Goal: Feedback & Contribution: Submit feedback/report problem

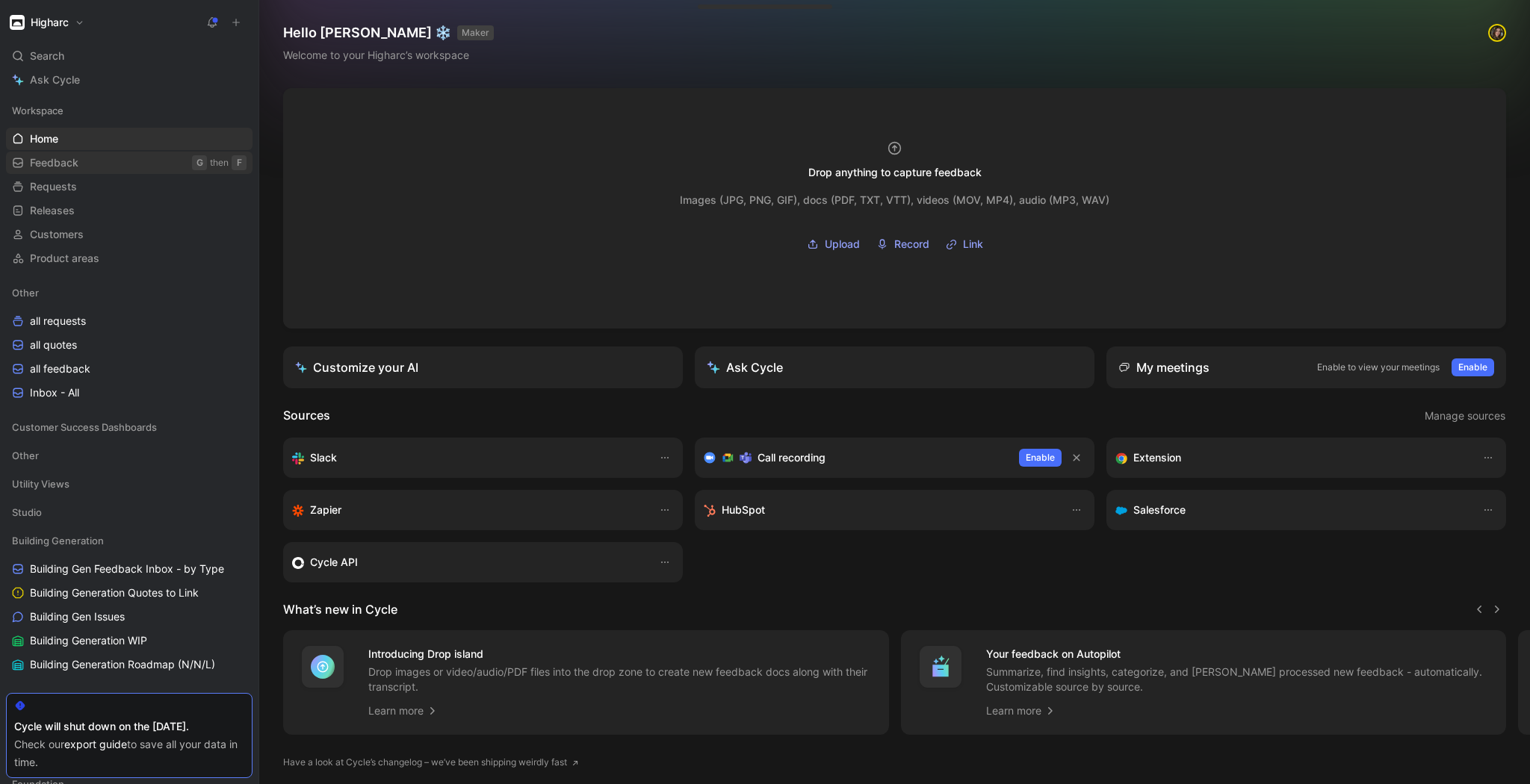
click at [68, 167] on span "Feedback" at bounding box center [54, 163] width 48 height 15
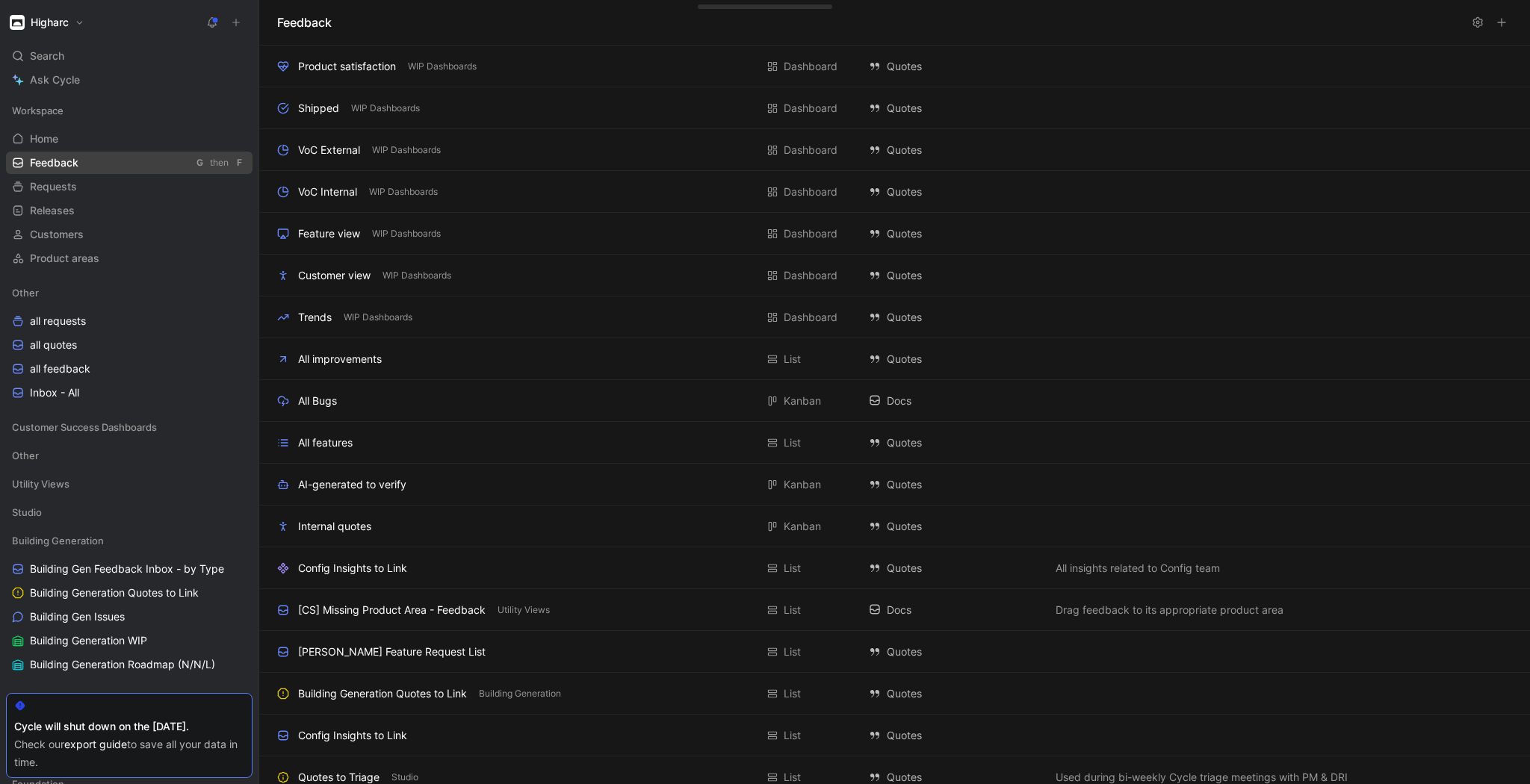
click at [115, 164] on link "Feedback G then F" at bounding box center [130, 163] width 247 height 22
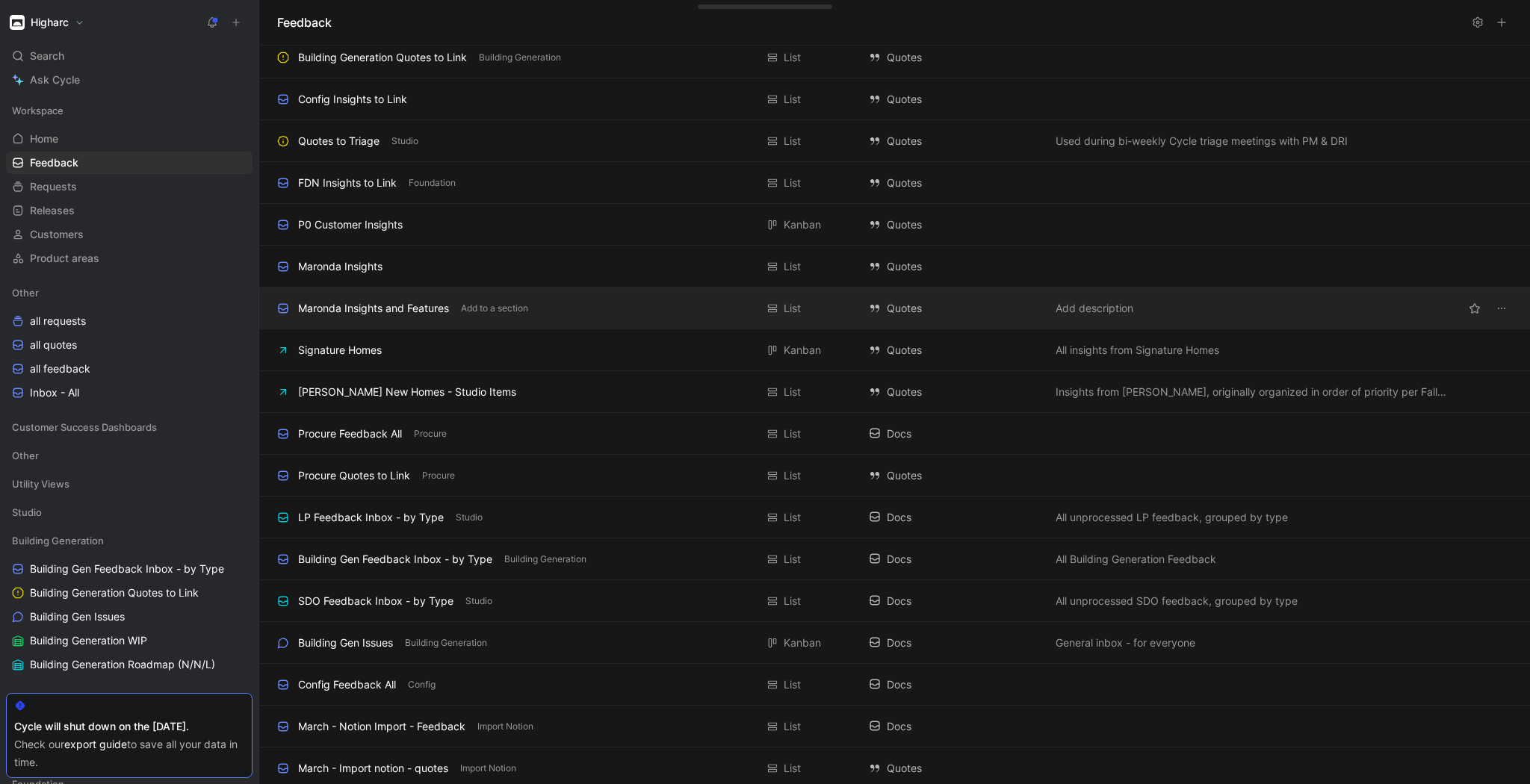
scroll to position [657, 0]
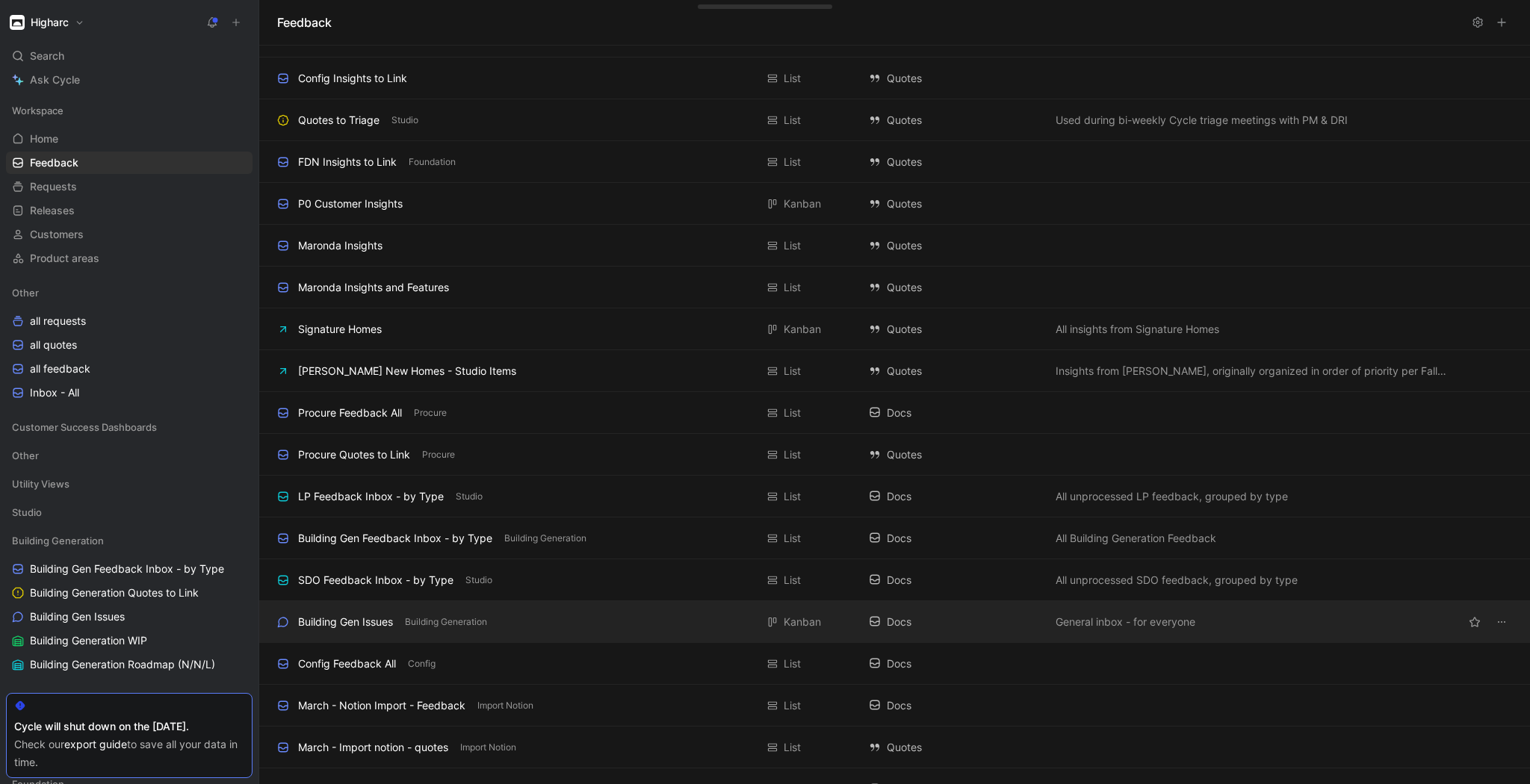
click at [541, 622] on div "Building Gen Issues Building Generation" at bounding box center [516, 622] width 478 height 18
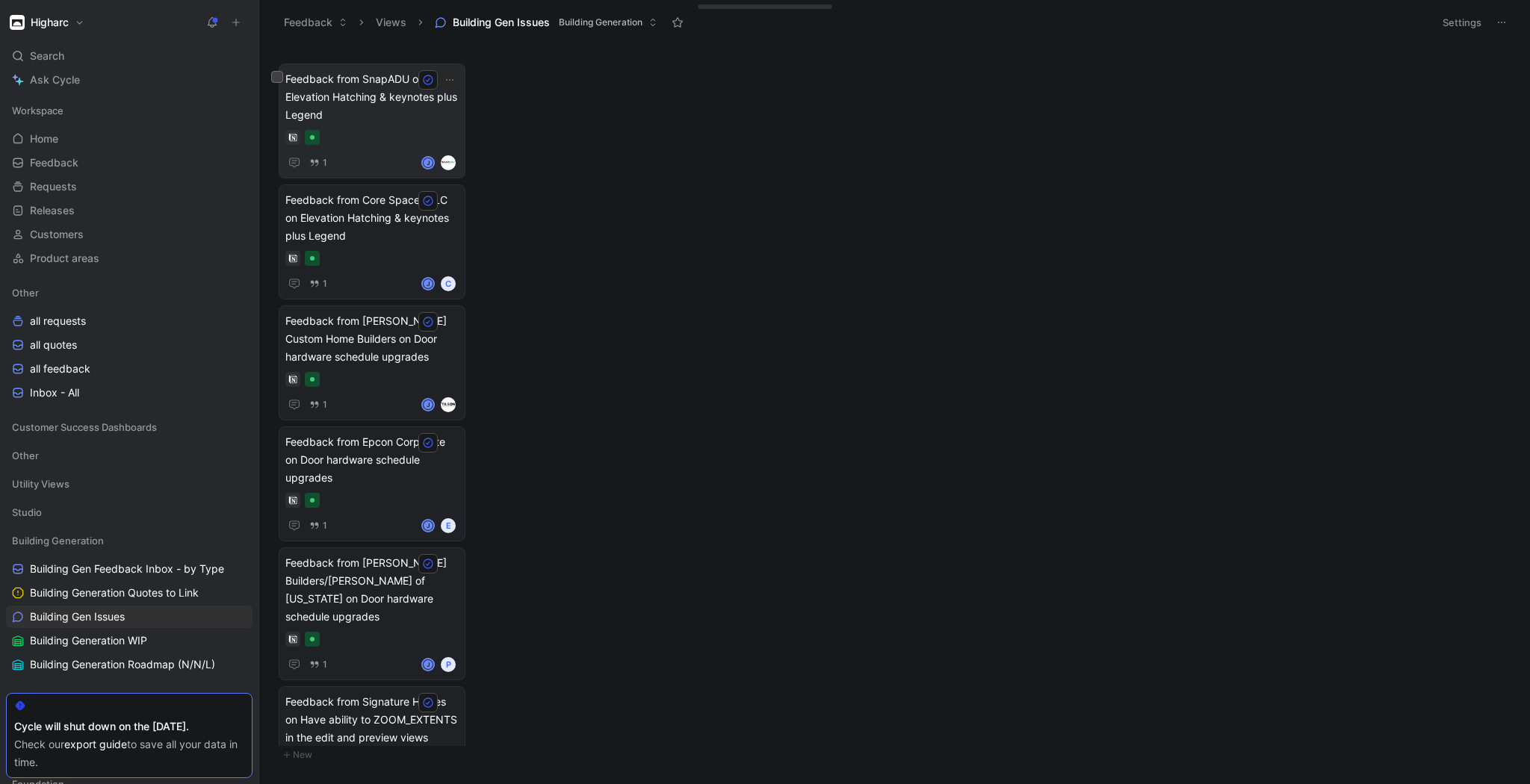
click at [417, 124] on div "Feedback from SnapADU on Elevation Hatching & keynotes plus Legend 1 J" at bounding box center [372, 121] width 173 height 101
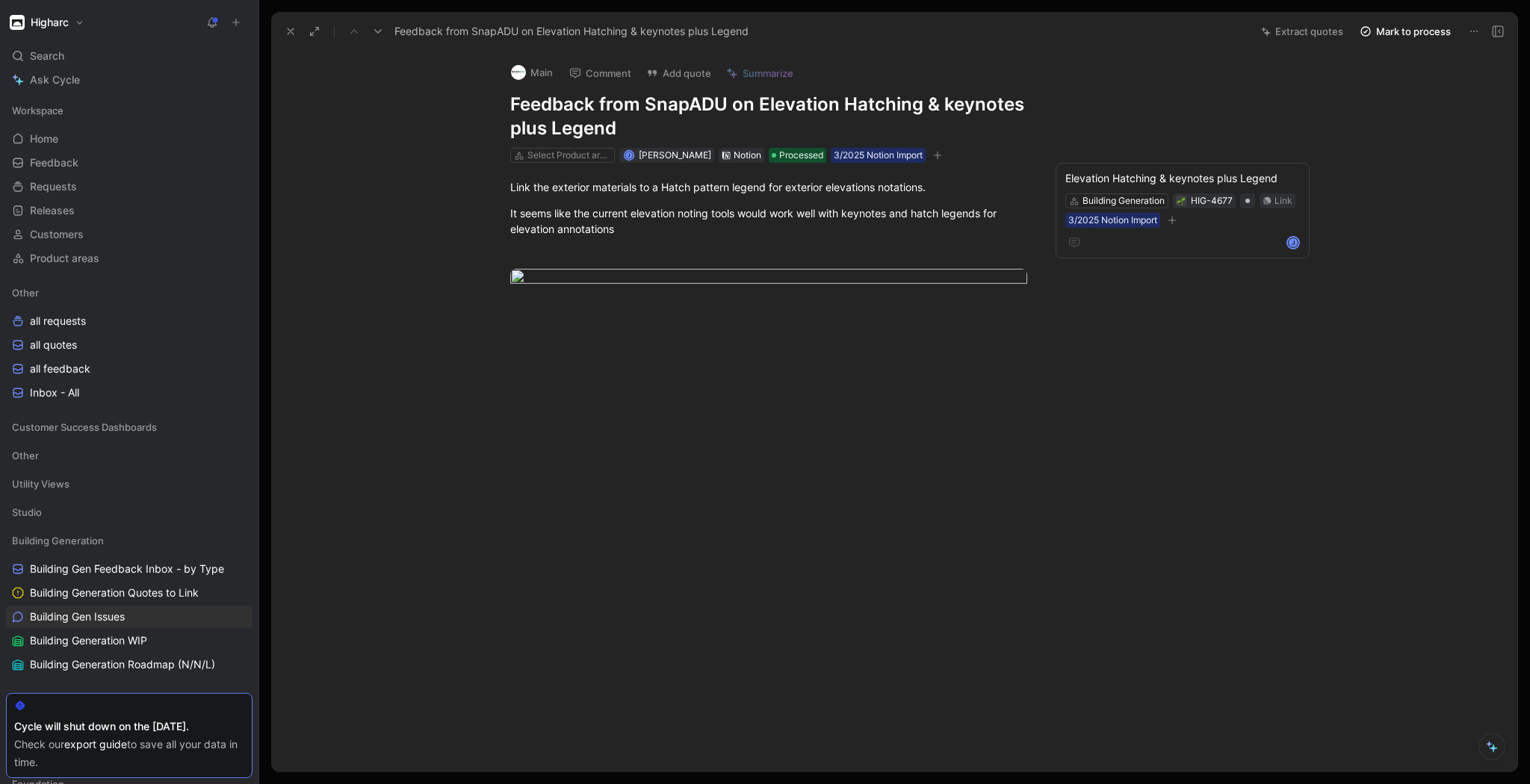
click at [826, 556] on div at bounding box center [769, 445] width 932 height 236
click at [89, 622] on span "Building Gen Issues" at bounding box center [77, 616] width 95 height 15
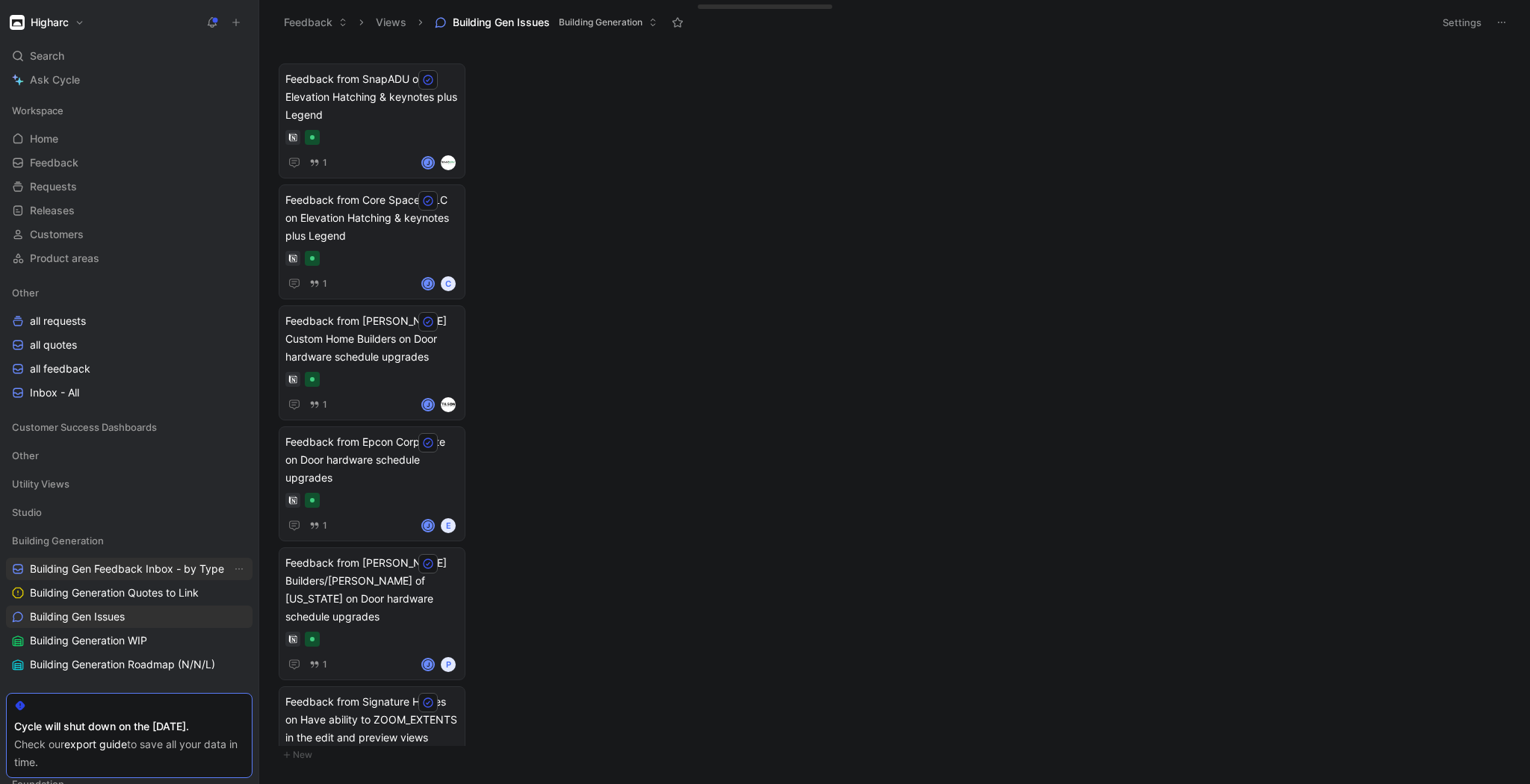
click at [105, 572] on span "Building Gen Feedback Inbox - by Type" at bounding box center [127, 568] width 195 height 15
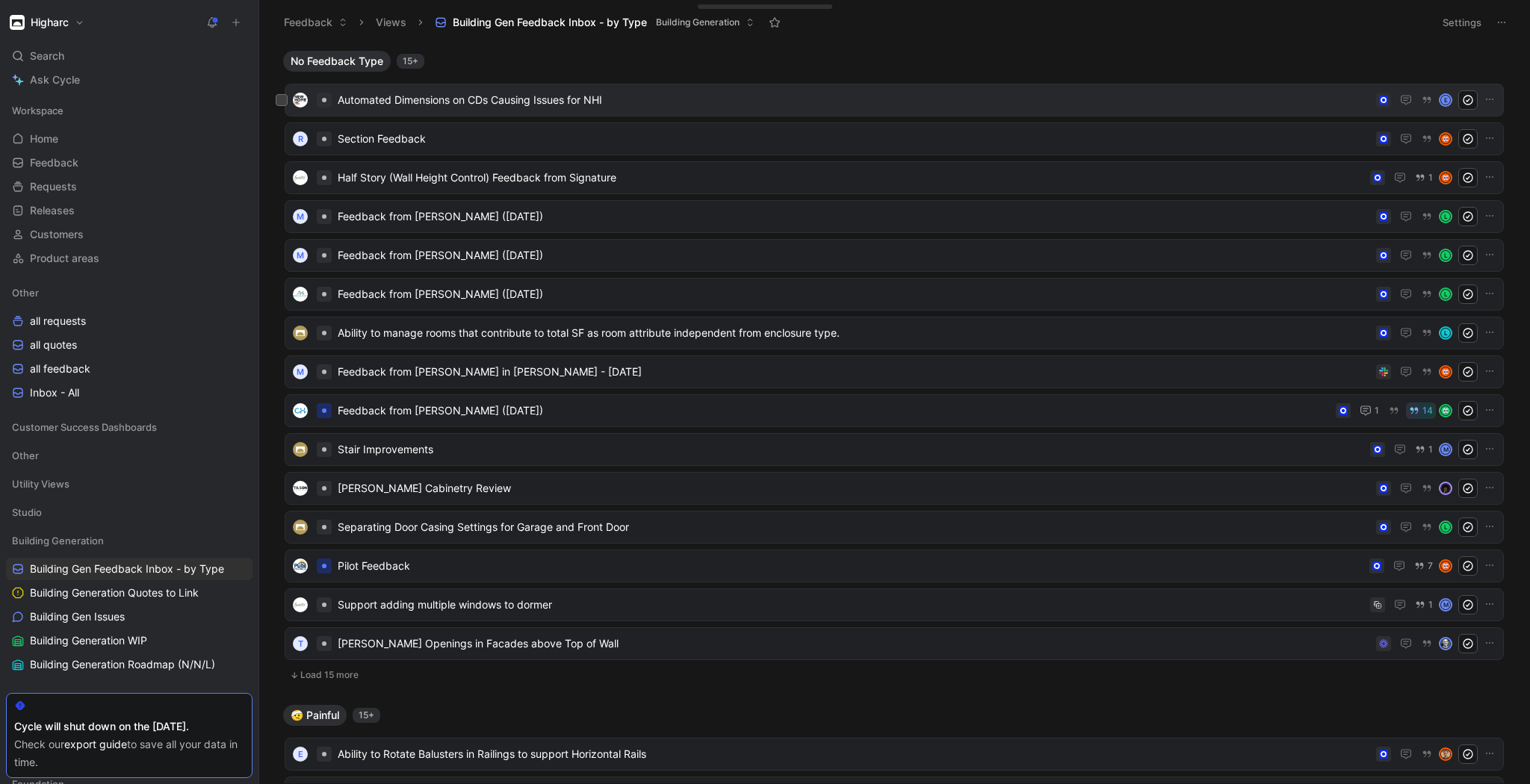
click at [485, 103] on span "Automated Dimensions on CDs Causing Issues for NHI" at bounding box center [854, 100] width 1033 height 18
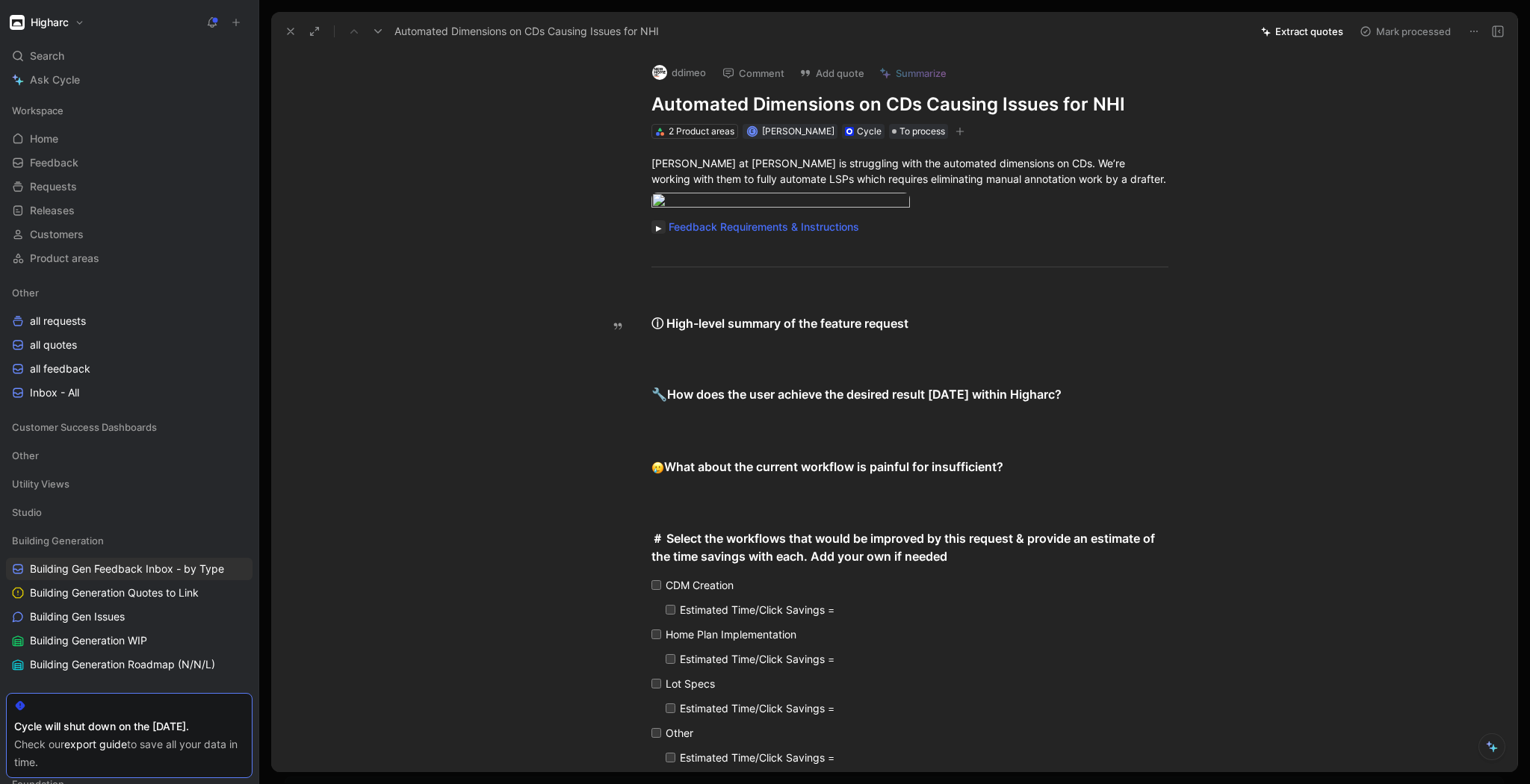
click at [655, 234] on button "button" at bounding box center [659, 227] width 14 height 13
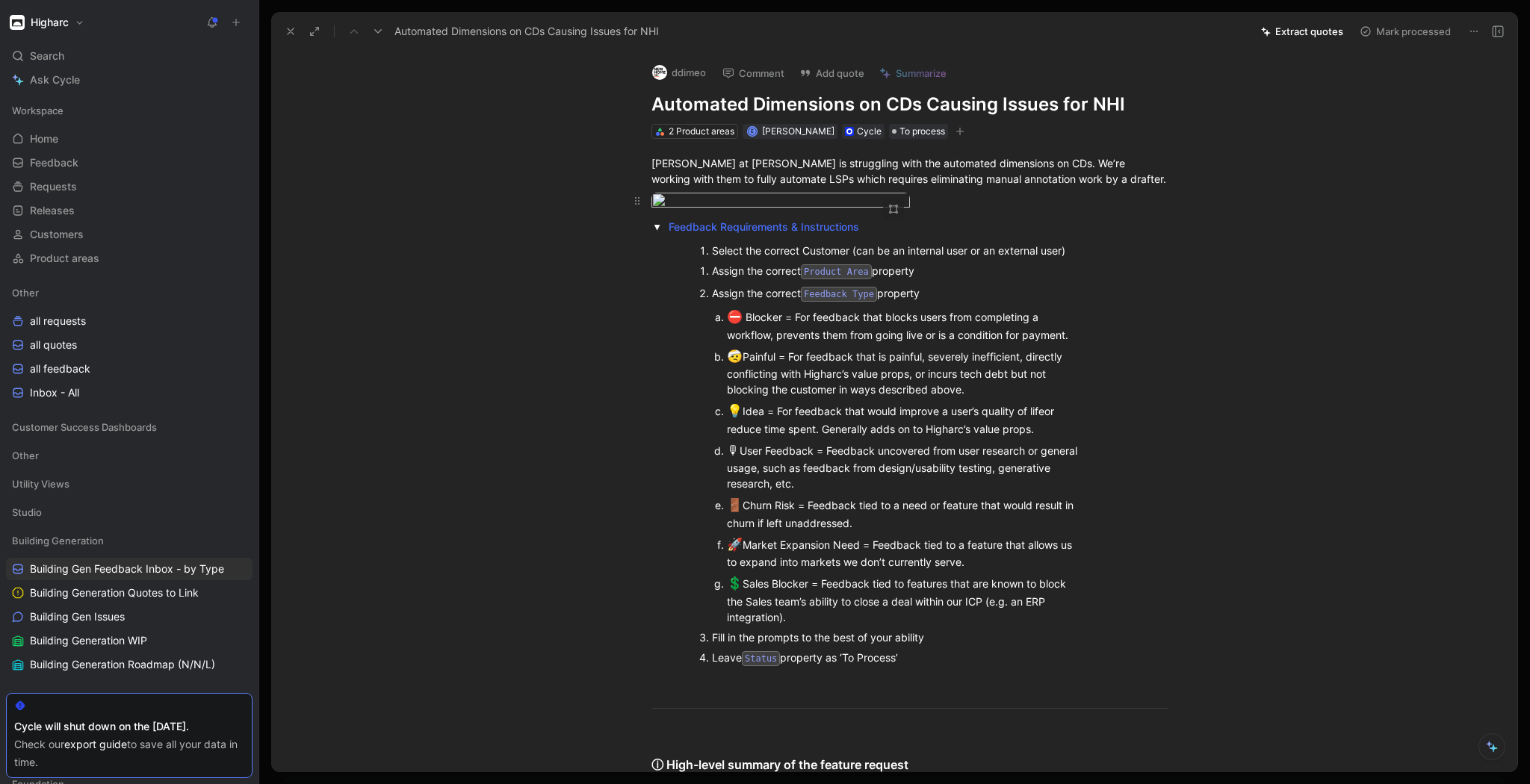
click at [800, 242] on body "Higharc Search Ctrl K Ask Cycle Workspace Home G then H Feedback G then F Reque…" at bounding box center [765, 392] width 1530 height 784
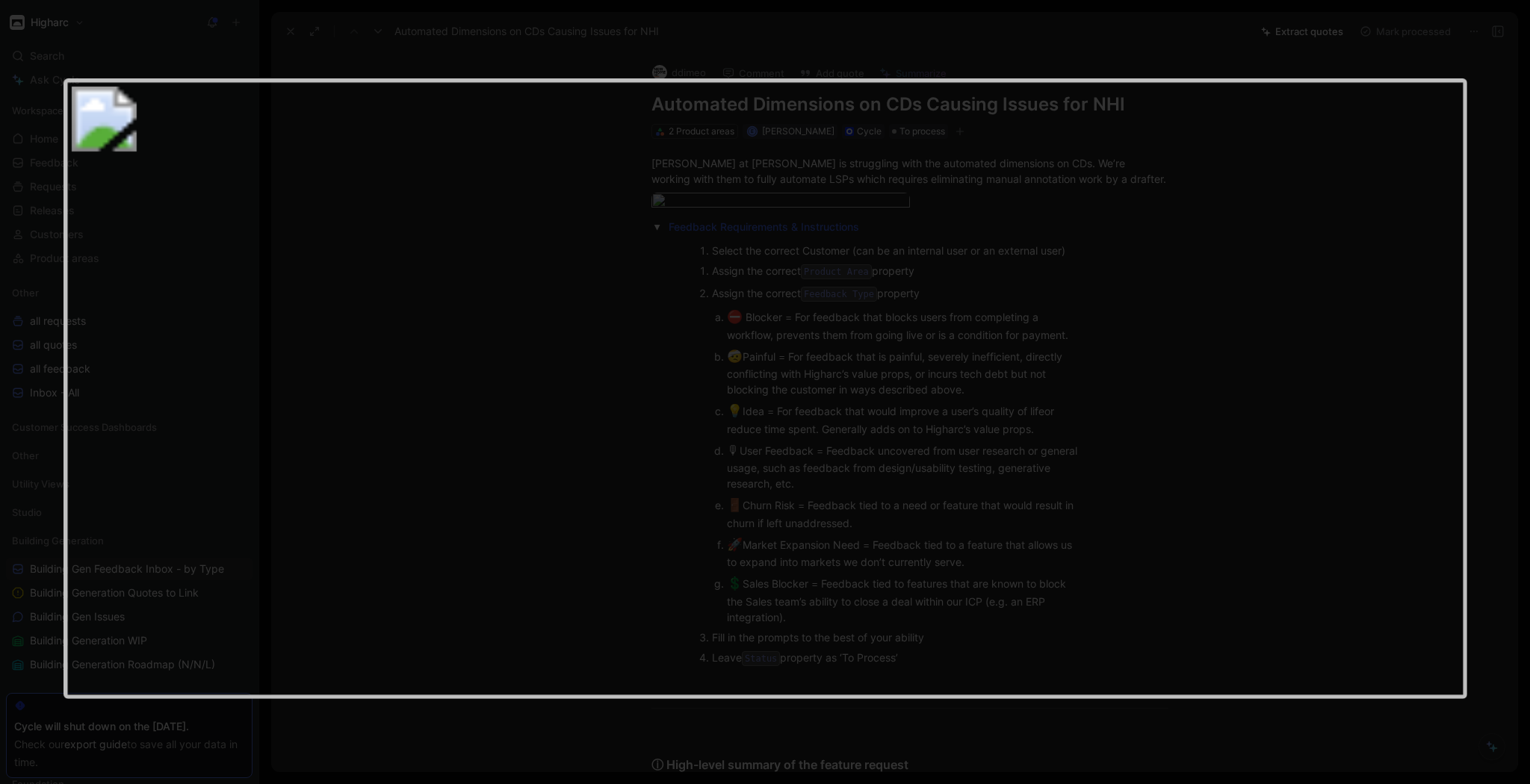
click at [1381, 783] on div at bounding box center [765, 784] width 1530 height 0
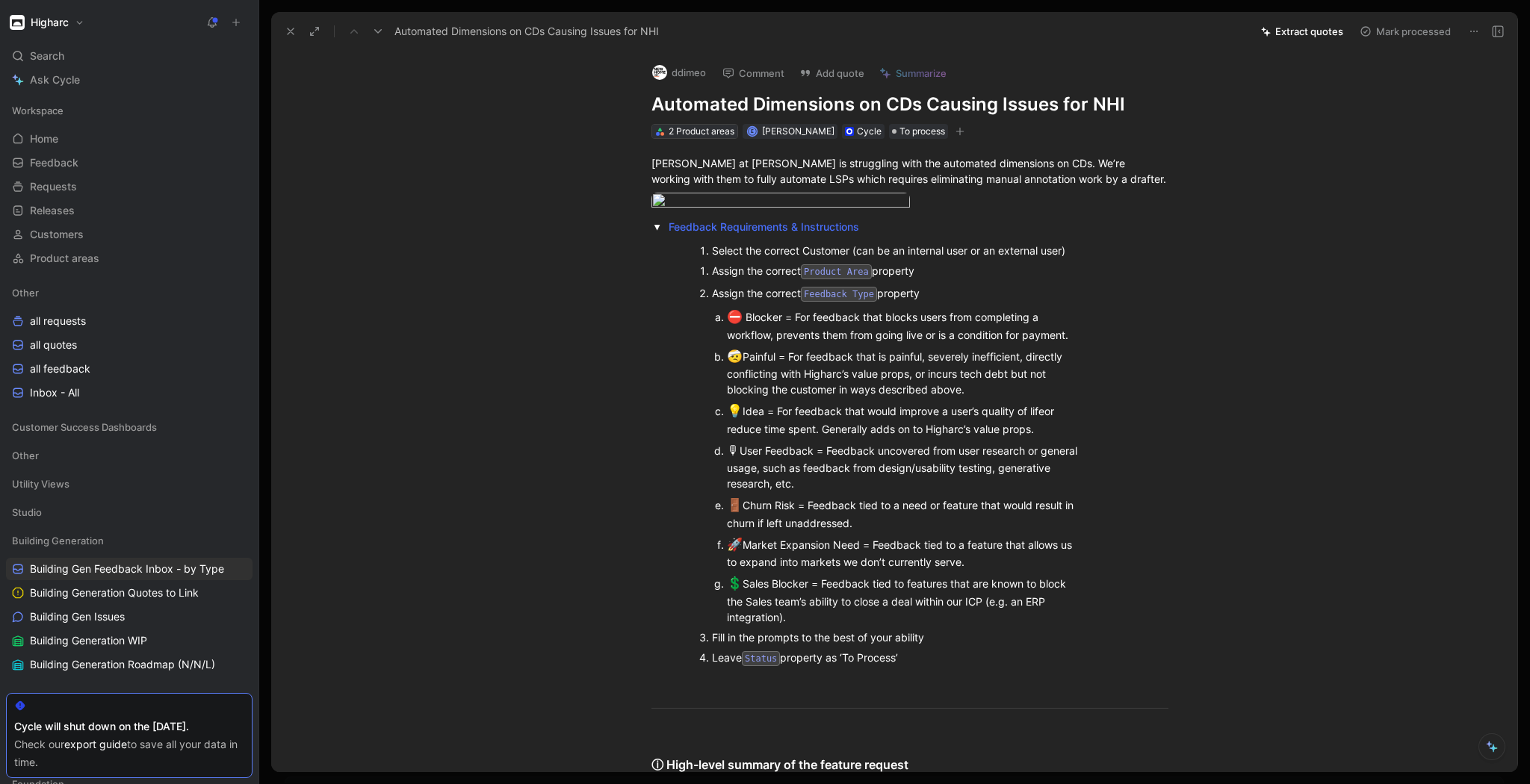
click at [705, 129] on div "2 Product areas" at bounding box center [701, 131] width 66 height 15
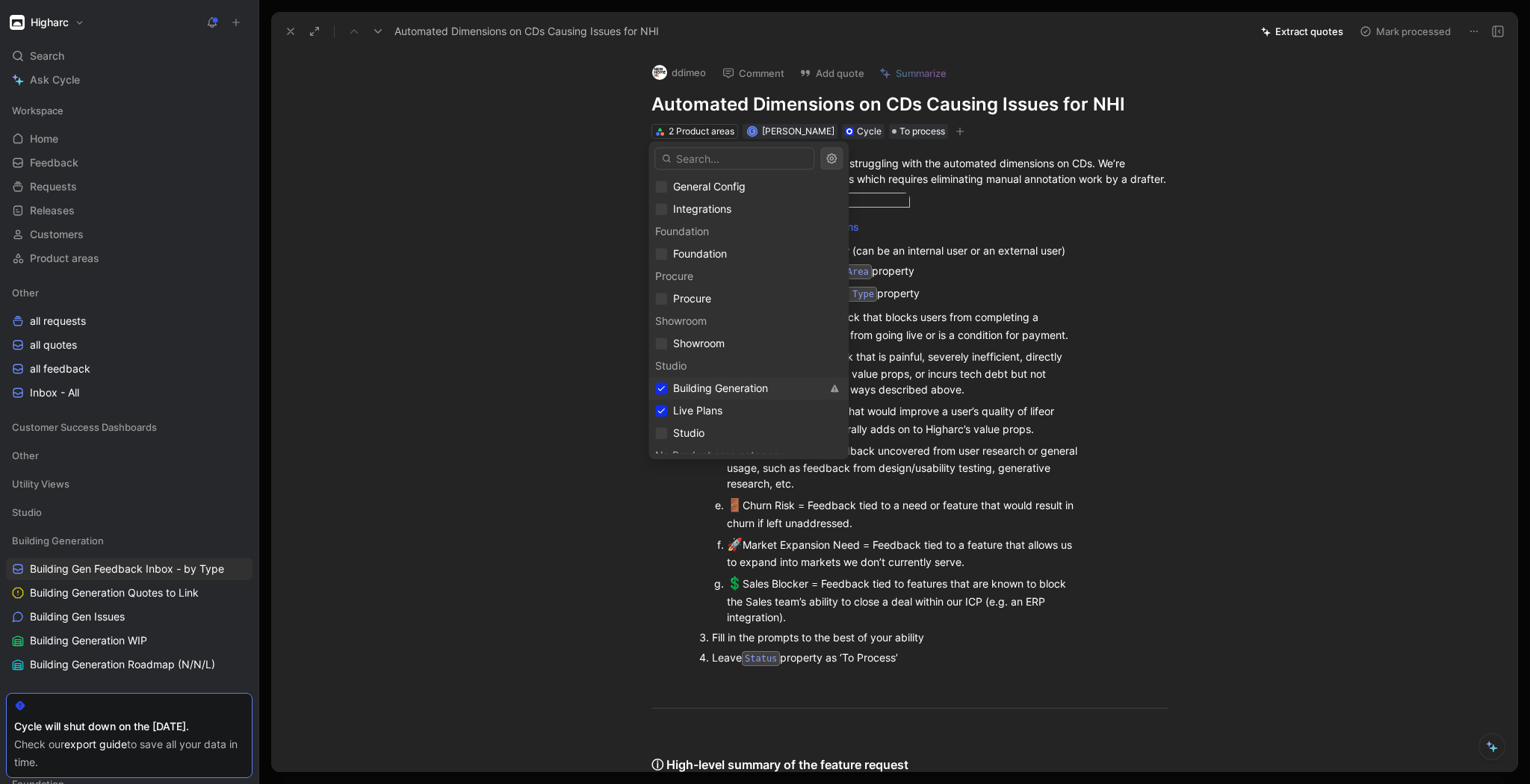
scroll to position [36, 0]
click at [662, 419] on icon at bounding box center [661, 420] width 7 height 6
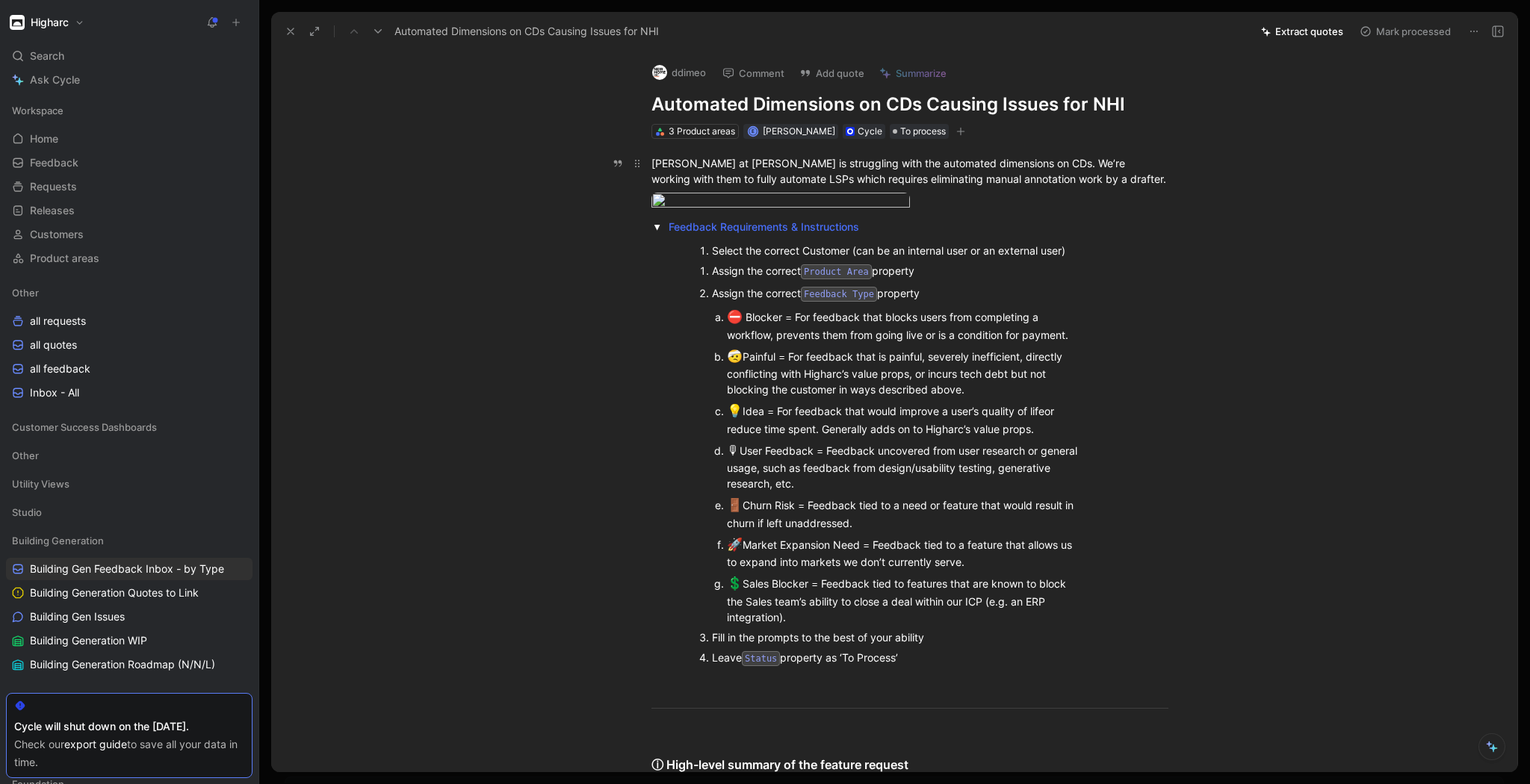
drag, startPoint x: 948, startPoint y: 300, endPoint x: 649, endPoint y: 175, distance: 324.1
click at [649, 175] on div "[PERSON_NAME] at [PERSON_NAME] is struggling with the automated dimensions on C…" at bounding box center [910, 717] width 1215 height 1155
drag, startPoint x: 648, startPoint y: 161, endPoint x: 977, endPoint y: 330, distance: 369.9
click at [977, 330] on div "[PERSON_NAME] at [PERSON_NAME] is struggling with the automated dimensions on C…" at bounding box center [910, 717] width 1215 height 1155
click at [1055, 213] on div at bounding box center [910, 203] width 517 height 21
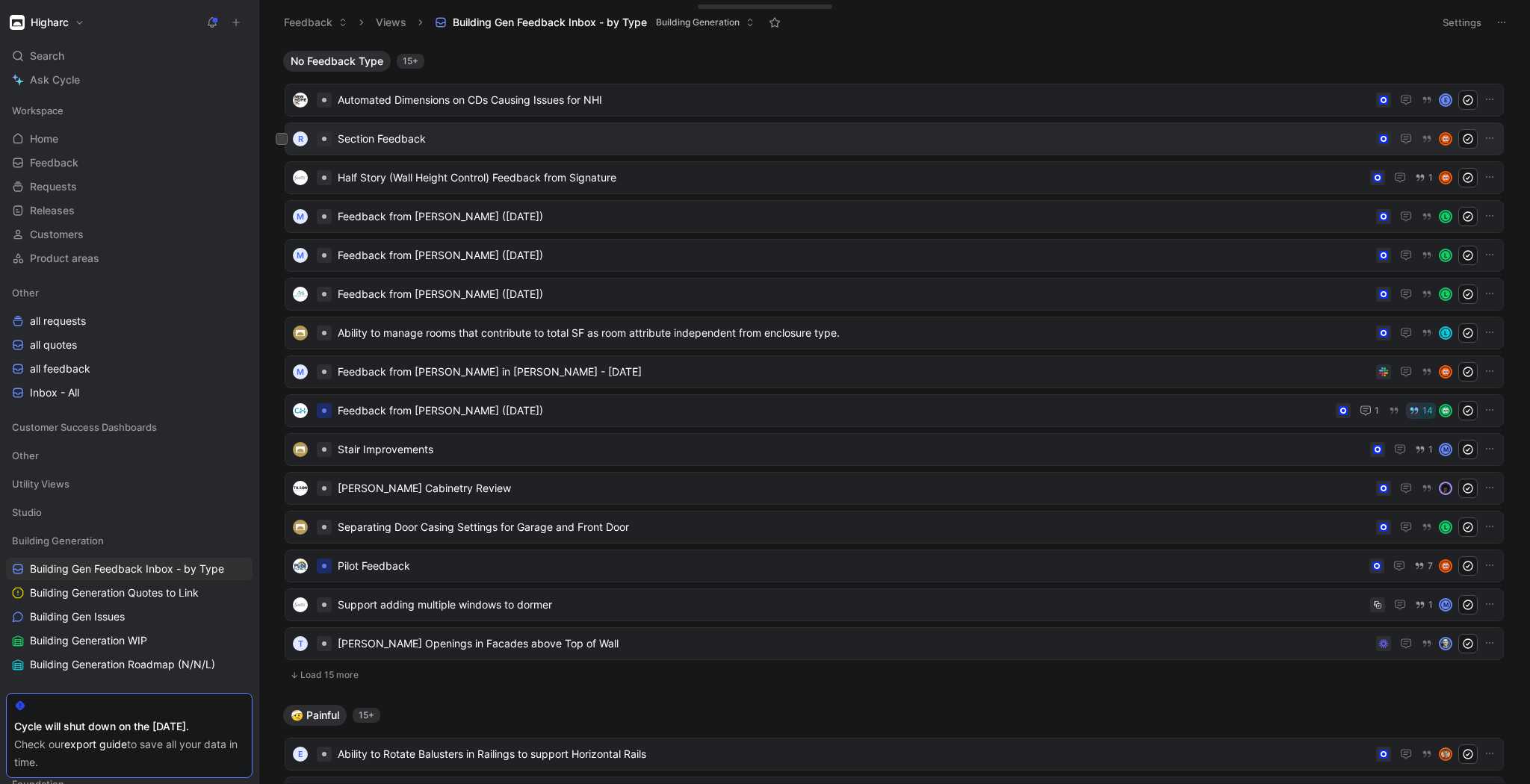
click at [428, 137] on span "Section Feedback" at bounding box center [854, 138] width 1033 height 18
click at [344, 676] on button "Load 15 more" at bounding box center [894, 675] width 1219 height 18
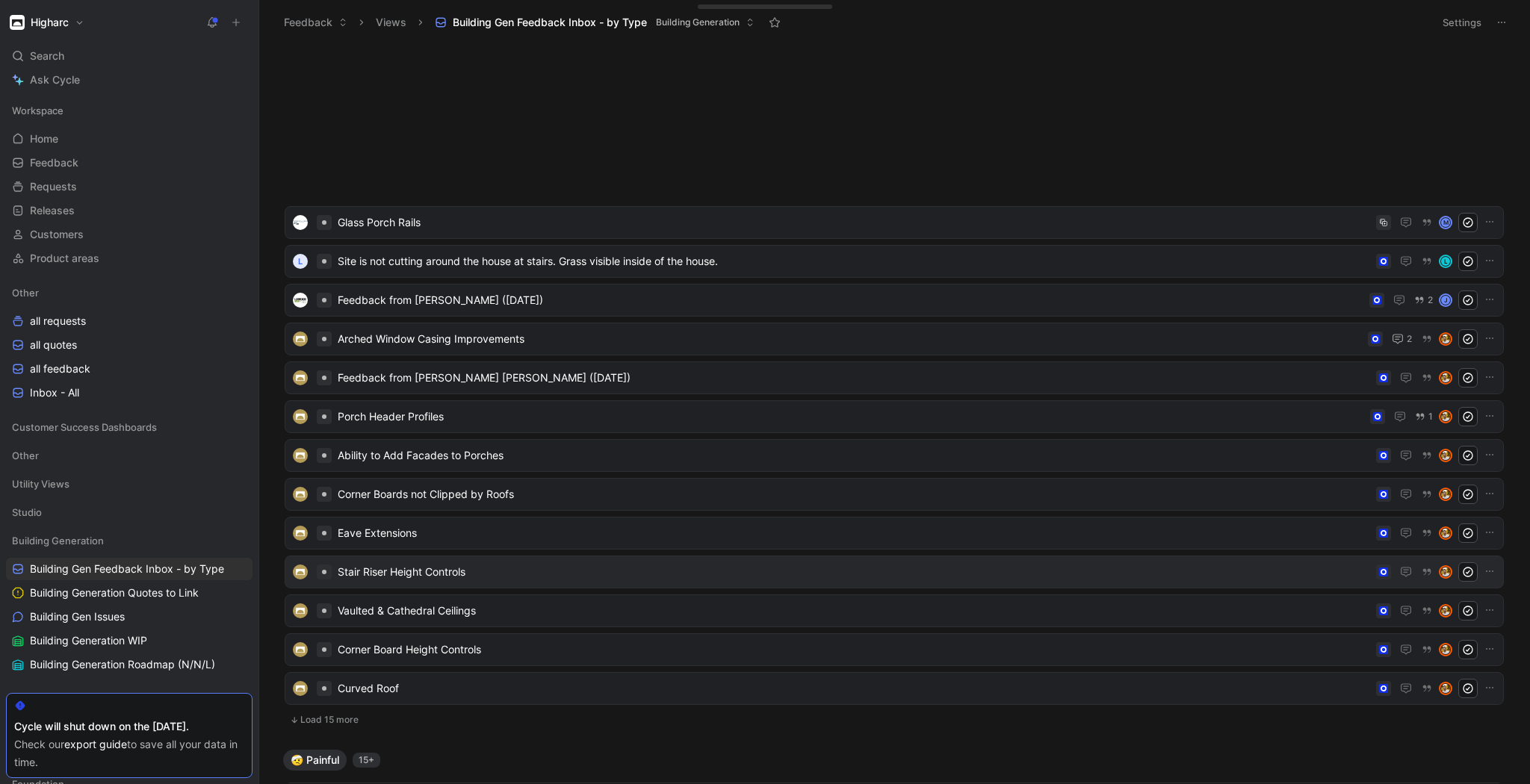
scroll to position [1016, 0]
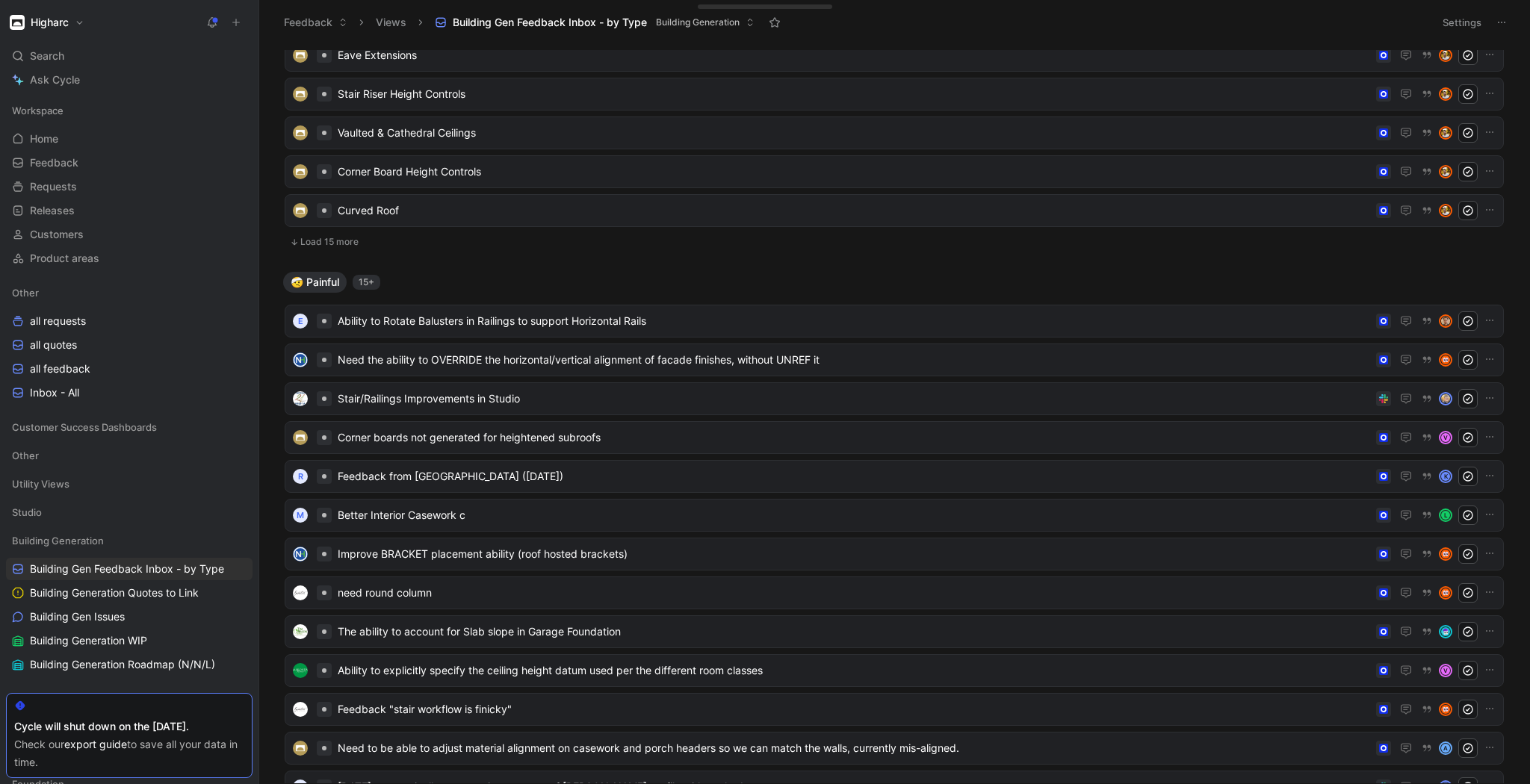
click at [339, 242] on button "Load 15 more" at bounding box center [894, 242] width 1219 height 18
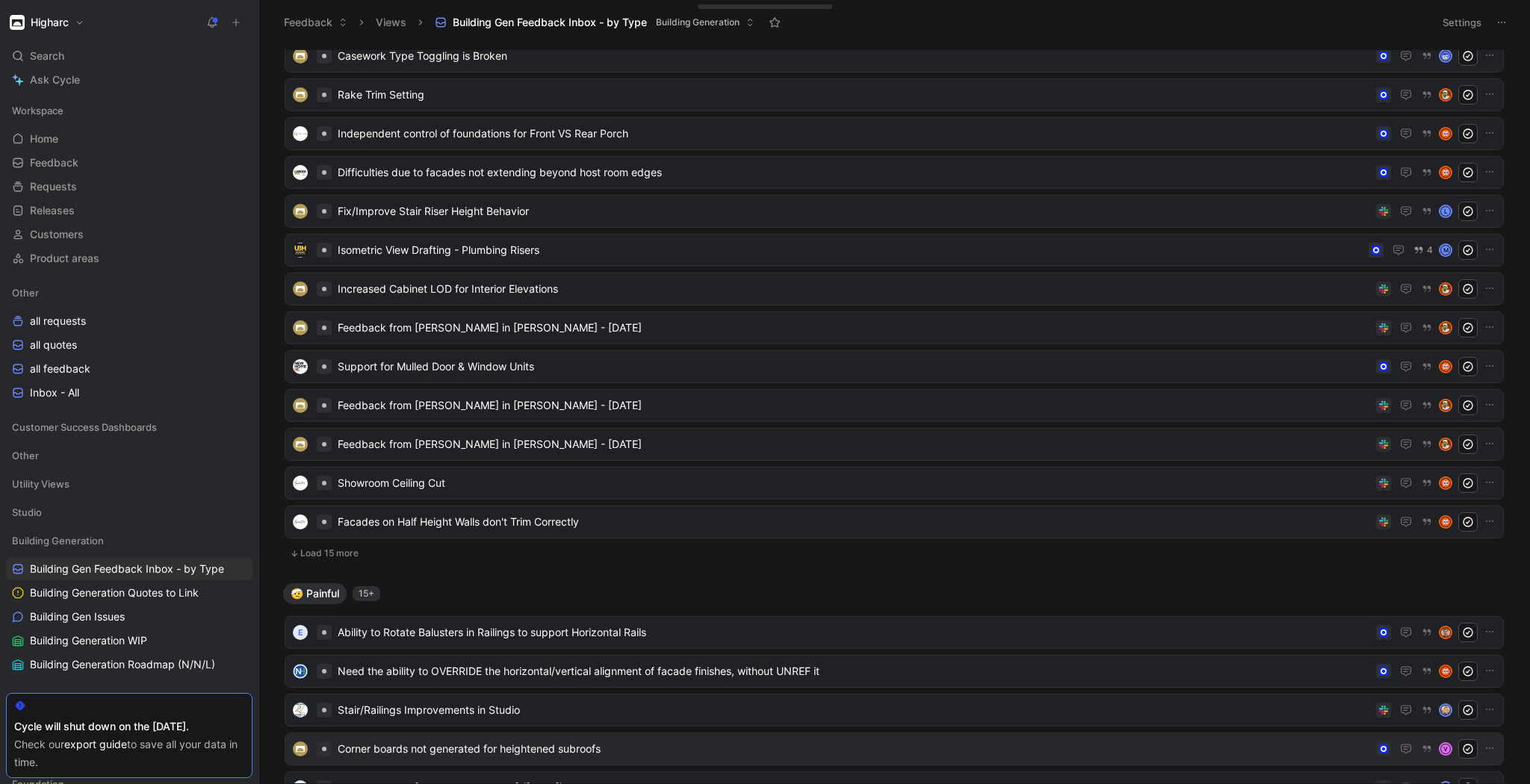
scroll to position [1541, 0]
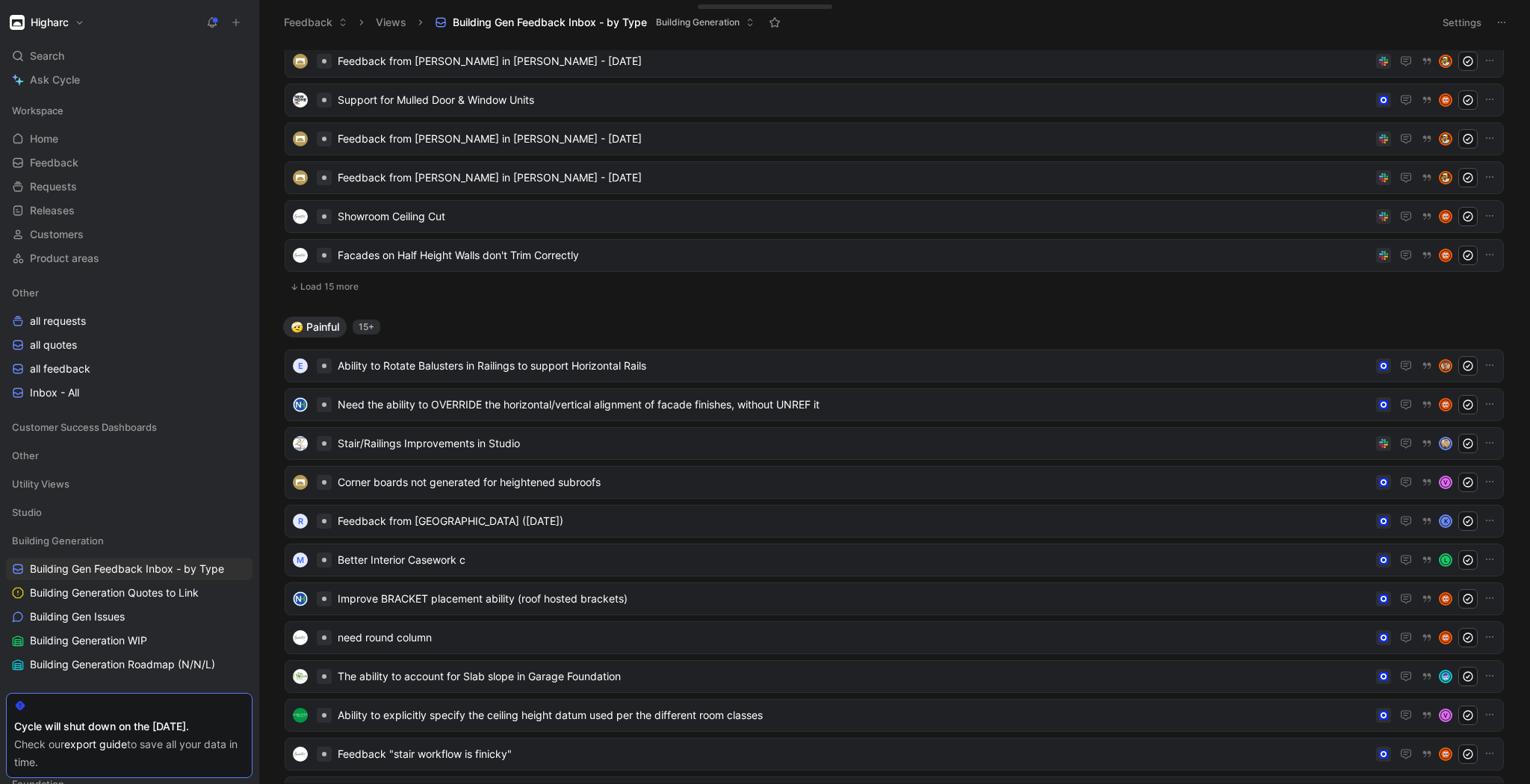
click at [320, 285] on button "Load 15 more" at bounding box center [894, 286] width 1219 height 18
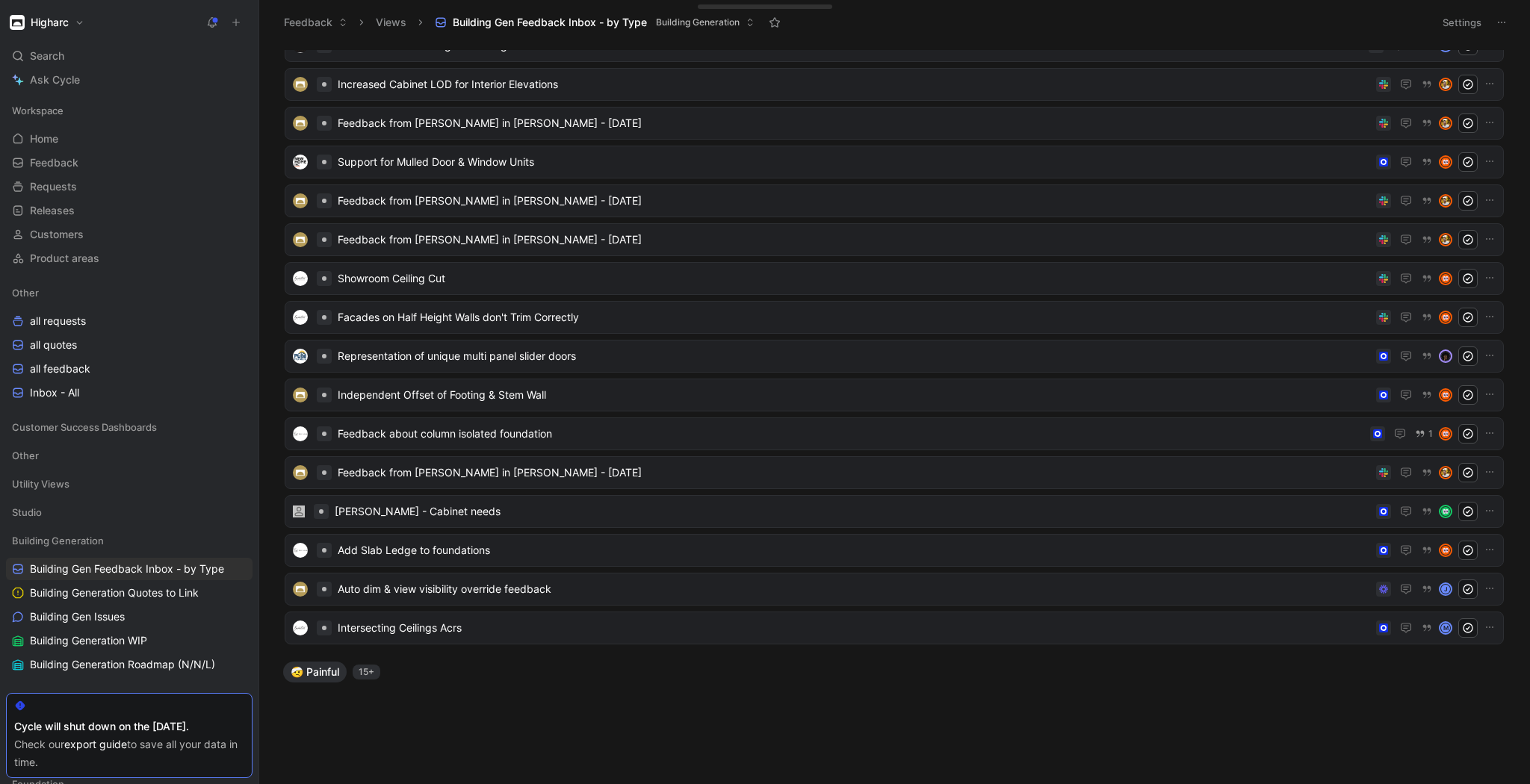
scroll to position [944, 0]
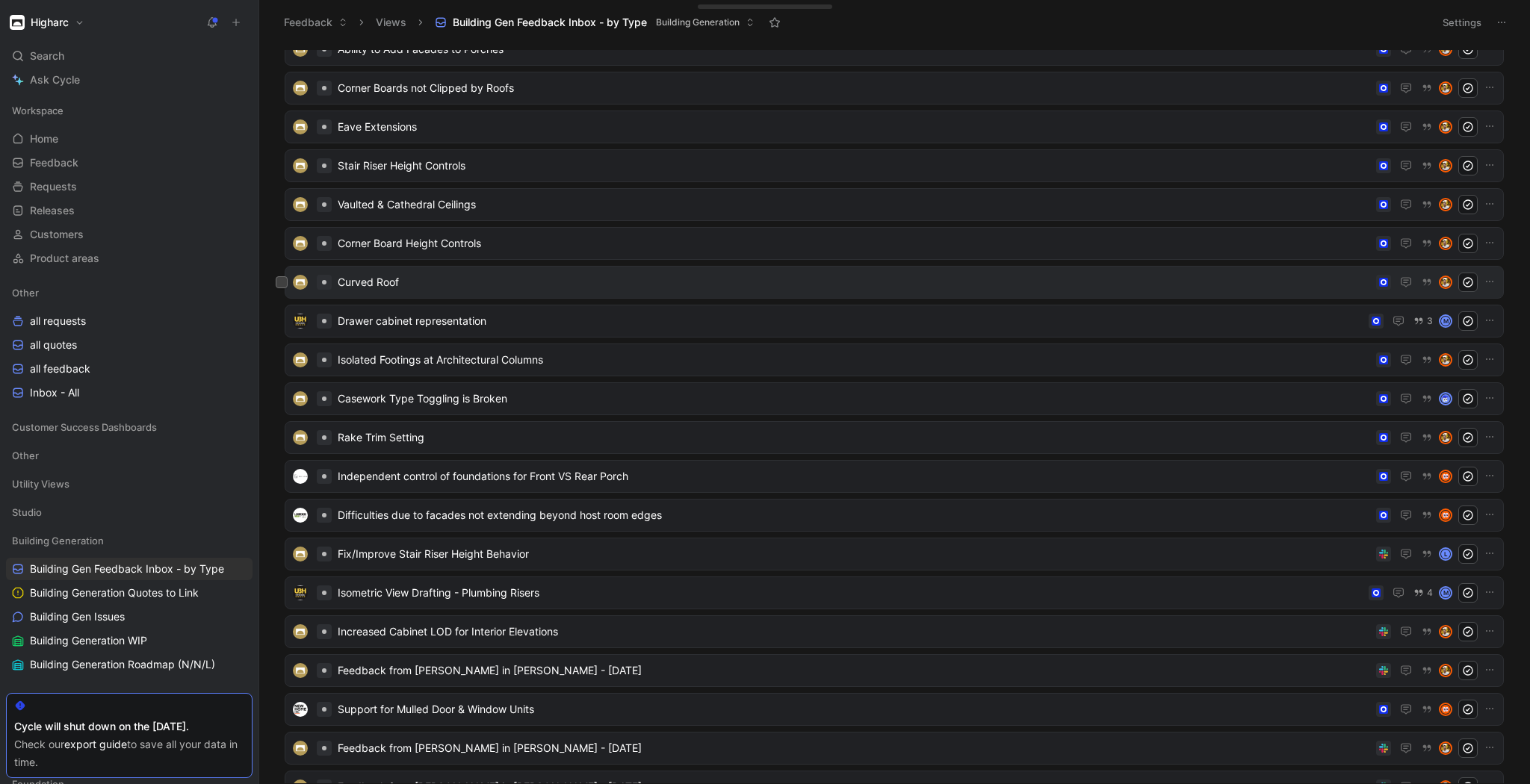
click at [488, 285] on span "Curved Roof" at bounding box center [854, 282] width 1033 height 18
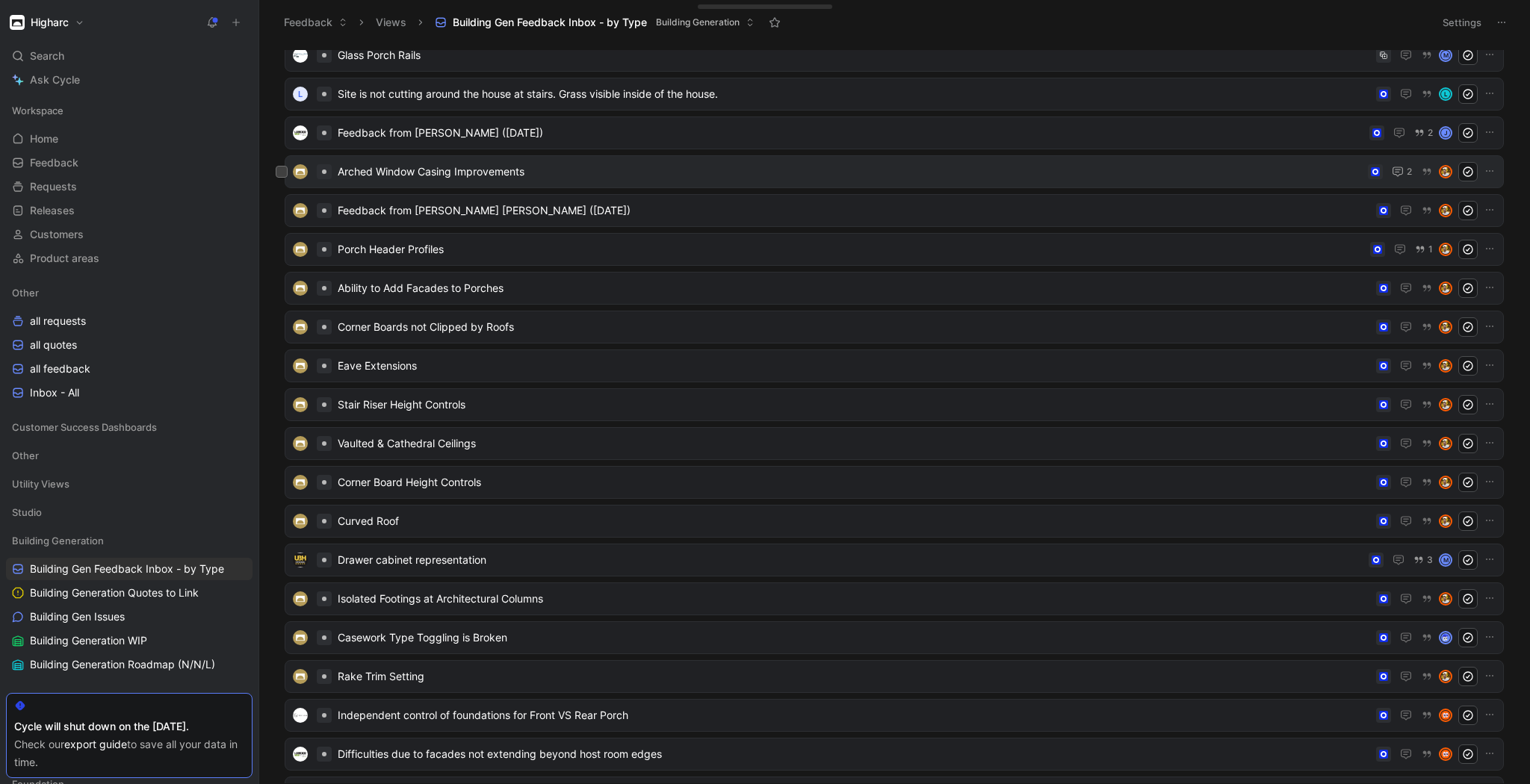
click at [434, 168] on span "Arched Window Casing Improvements" at bounding box center [849, 172] width 1024 height 18
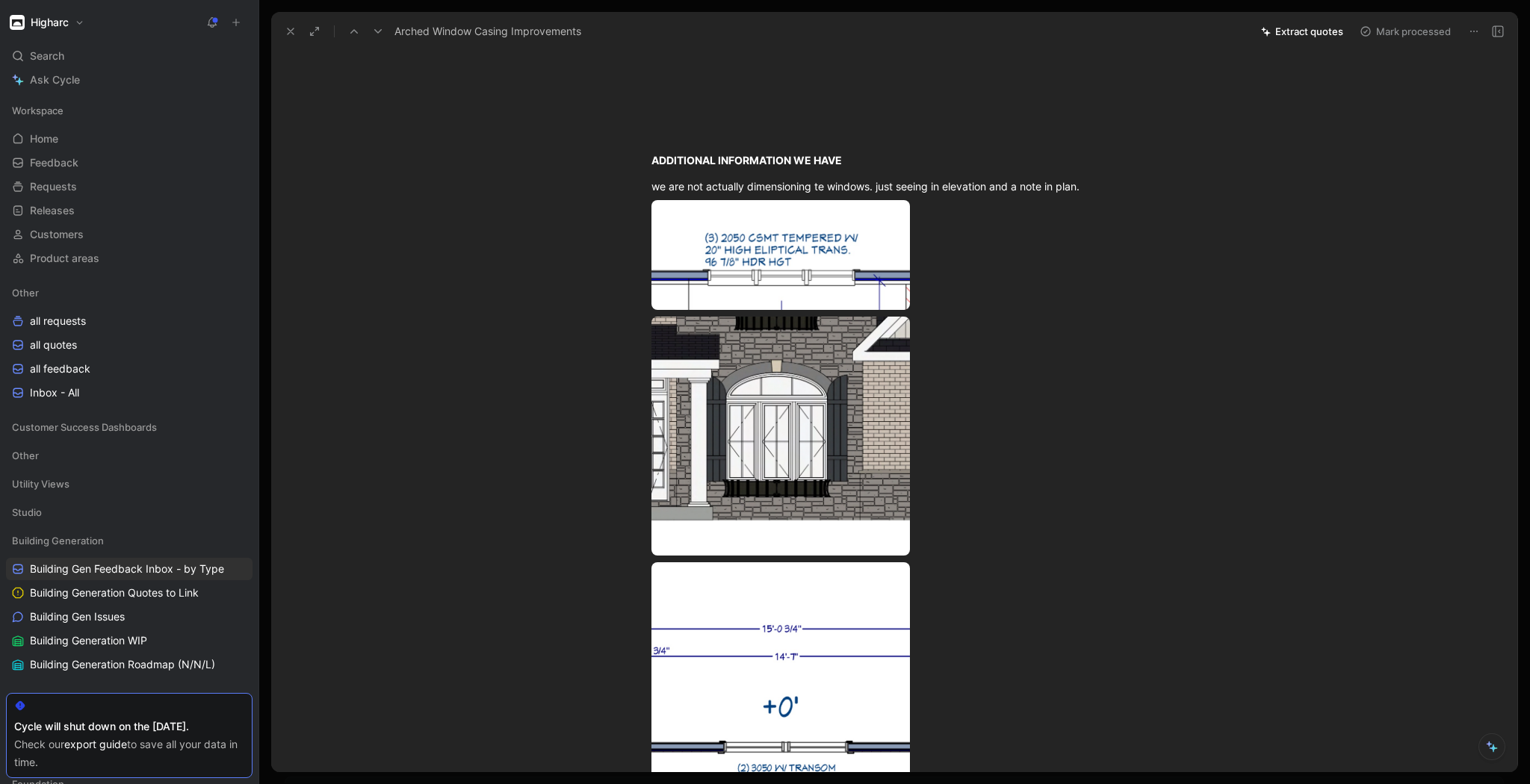
scroll to position [717, 0]
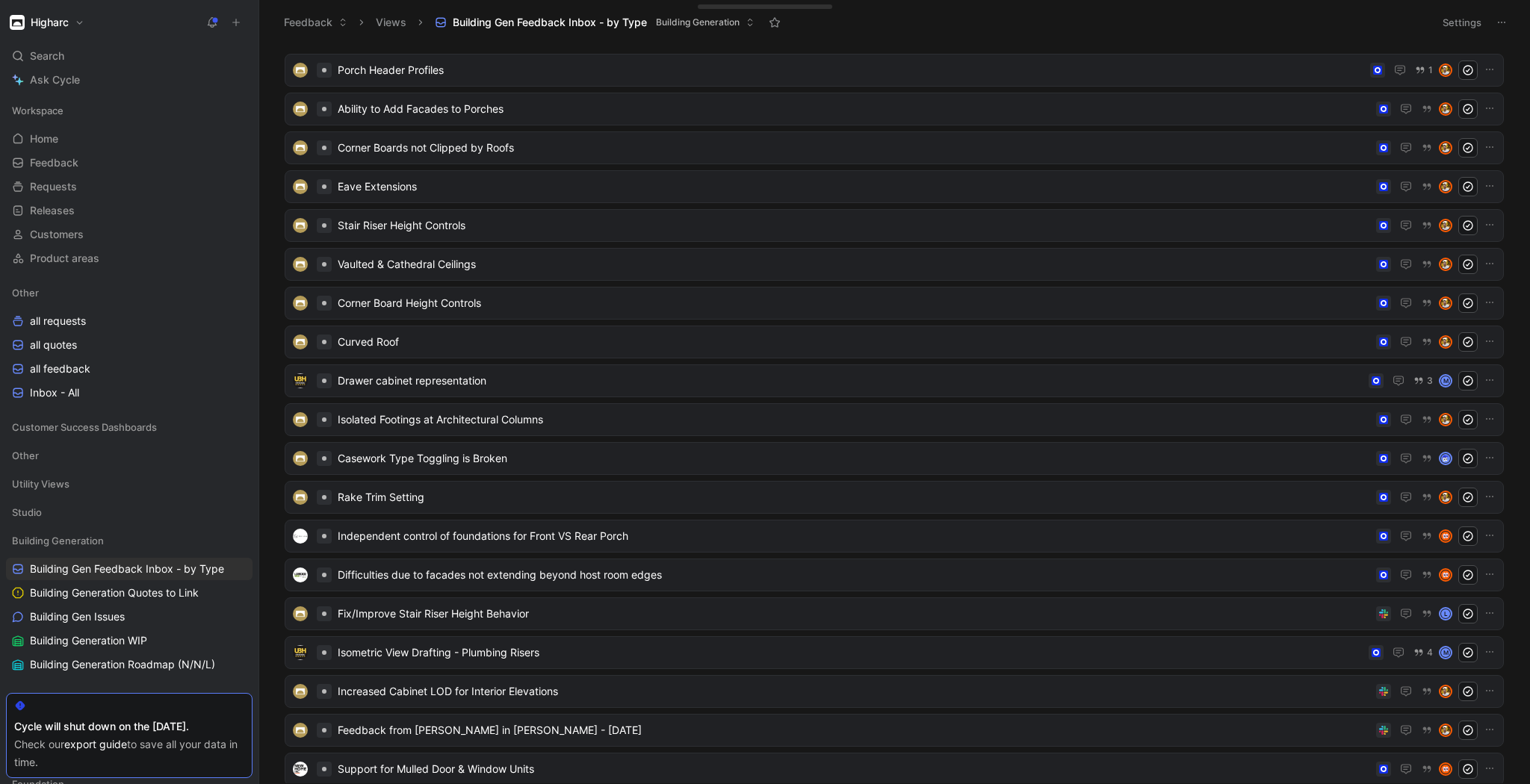
scroll to position [1302, 0]
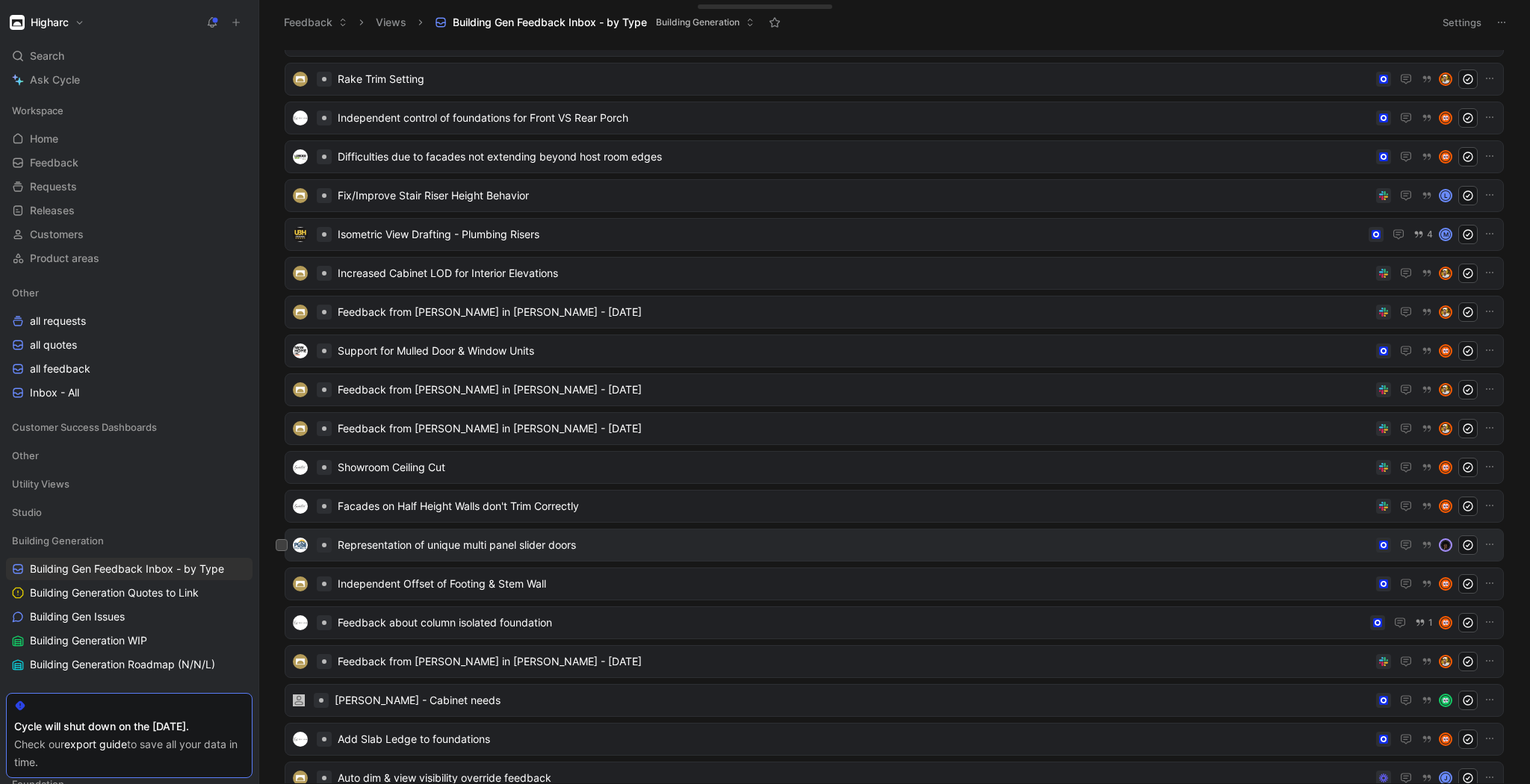
click at [502, 534] on div "Representation of unique multi panel slider doors" at bounding box center [894, 545] width 1219 height 33
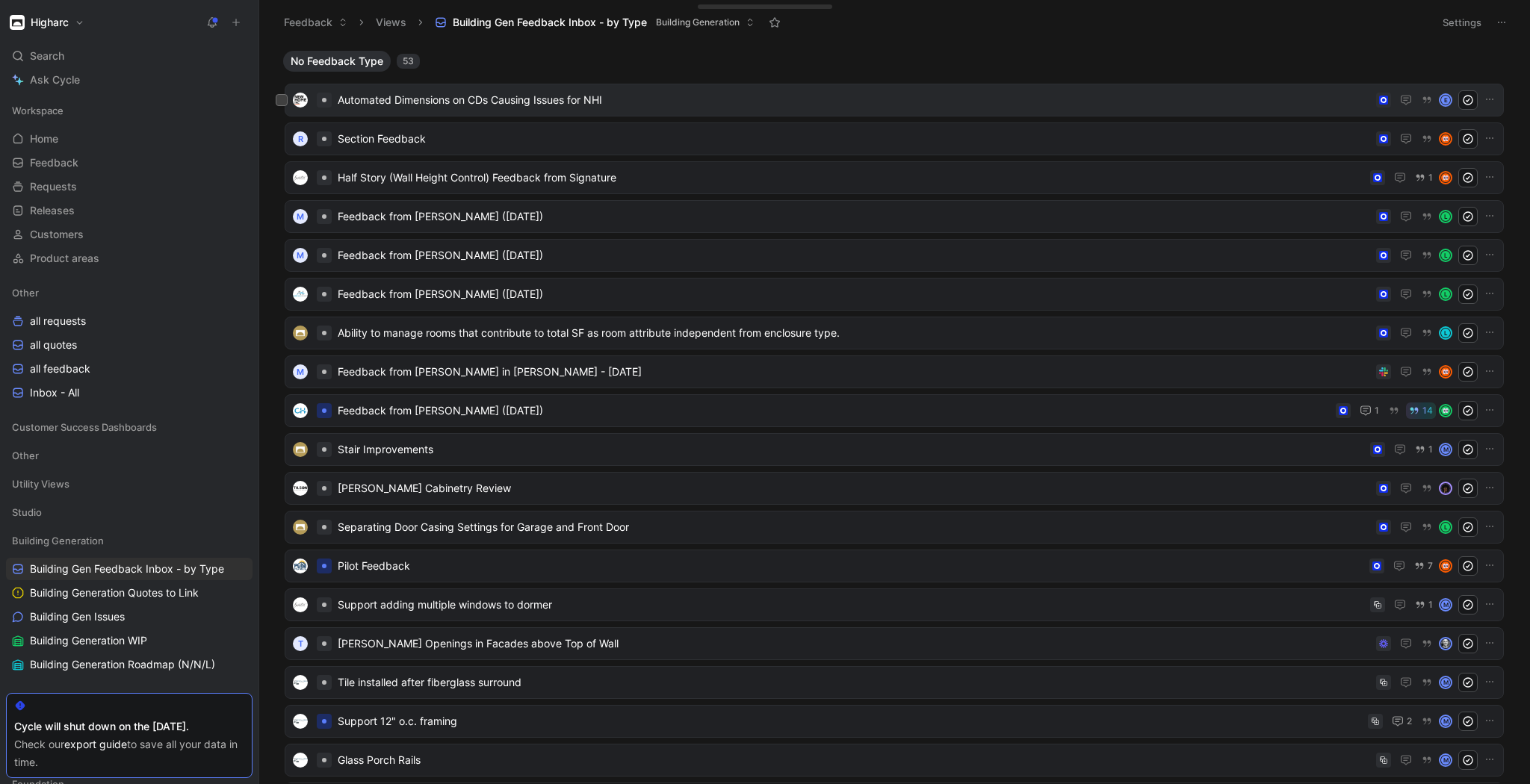
click at [484, 99] on span "Automated Dimensions on CDs Causing Issues for NHI" at bounding box center [854, 100] width 1033 height 18
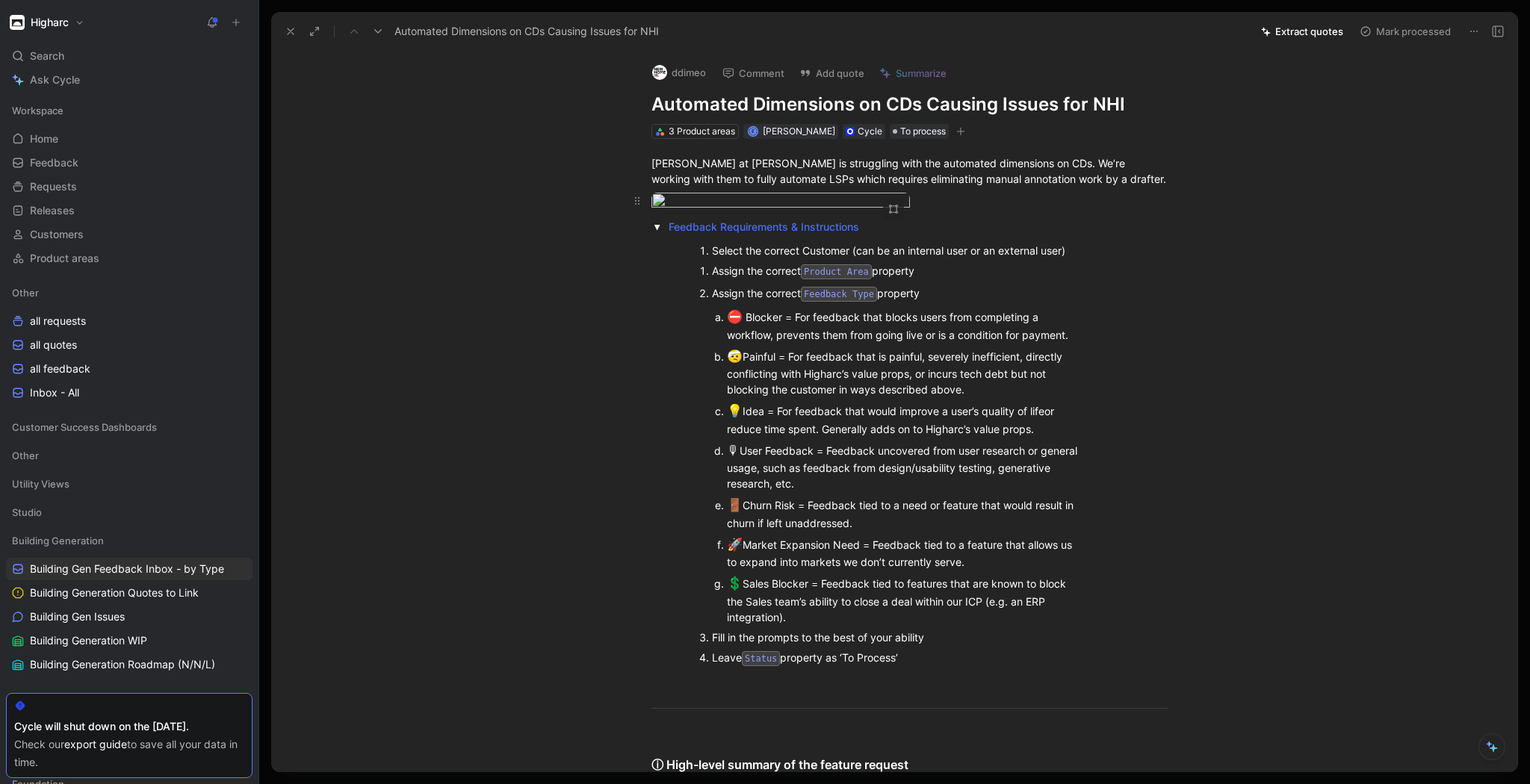
click at [845, 290] on body "Higharc Search Ctrl K Ask Cycle Workspace Home G then H Feedback G then F Reque…" at bounding box center [765, 392] width 1530 height 784
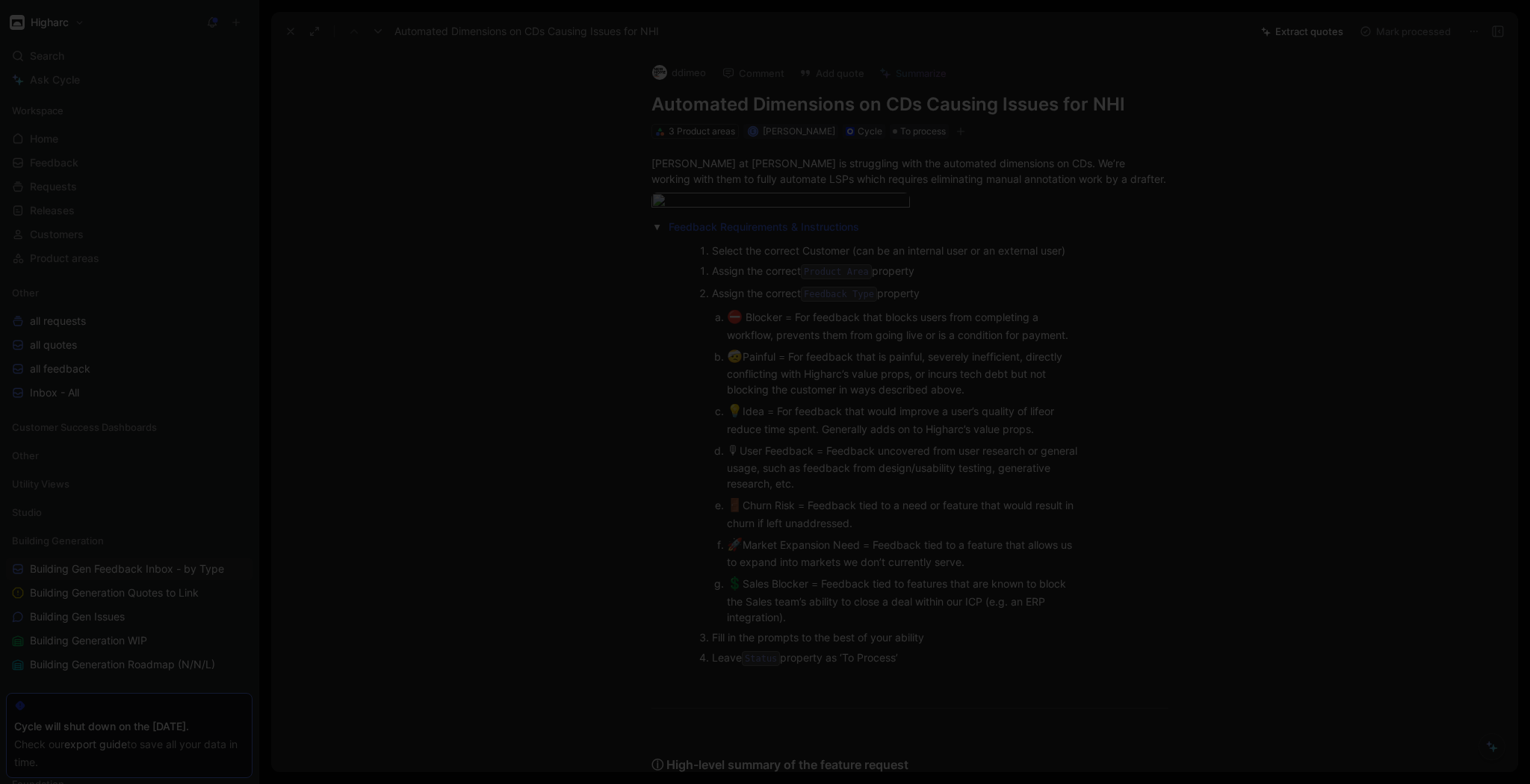
click at [1165, 416] on img at bounding box center [765, 392] width 1530 height 784
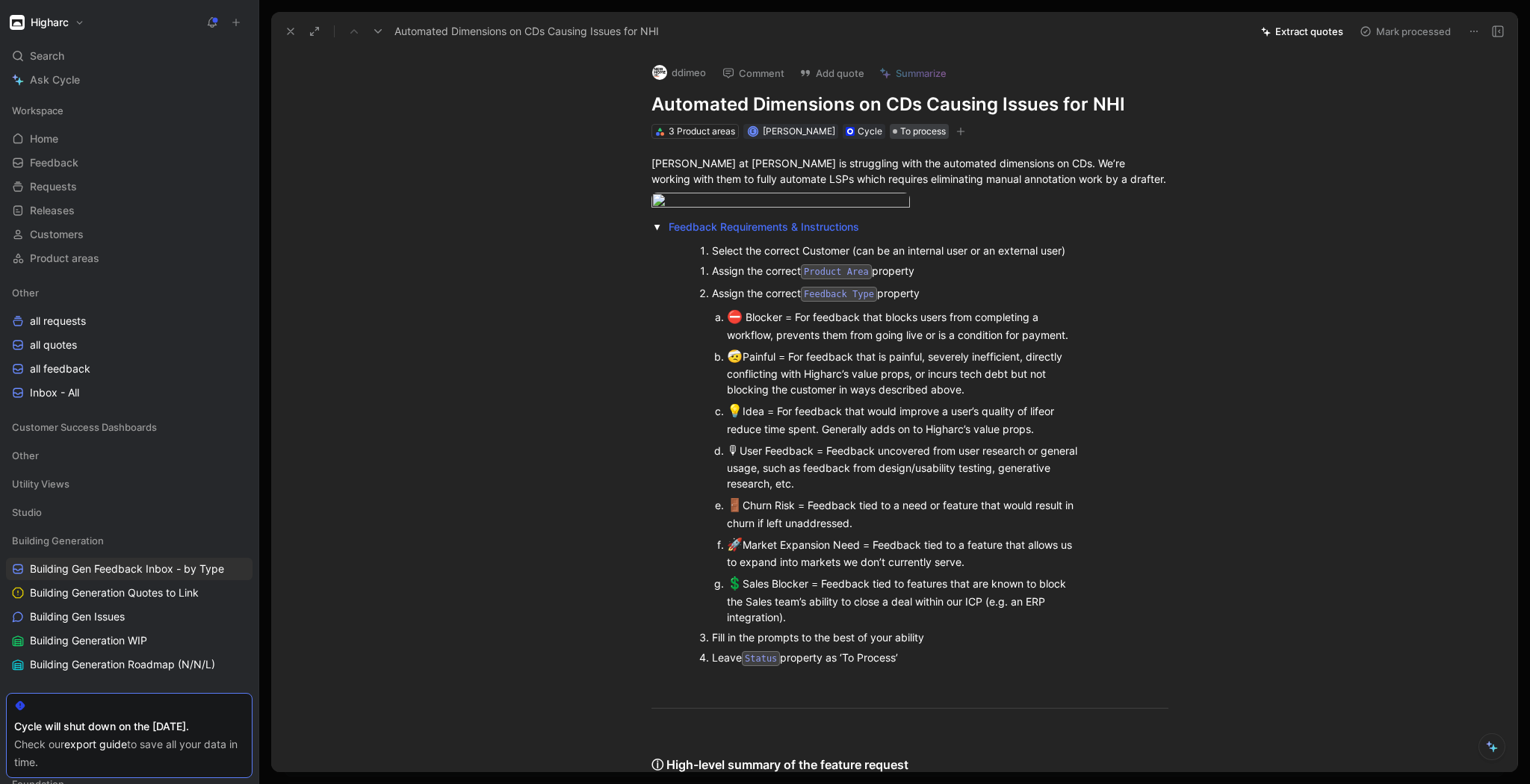
click at [900, 130] on span "To process" at bounding box center [923, 131] width 46 height 15
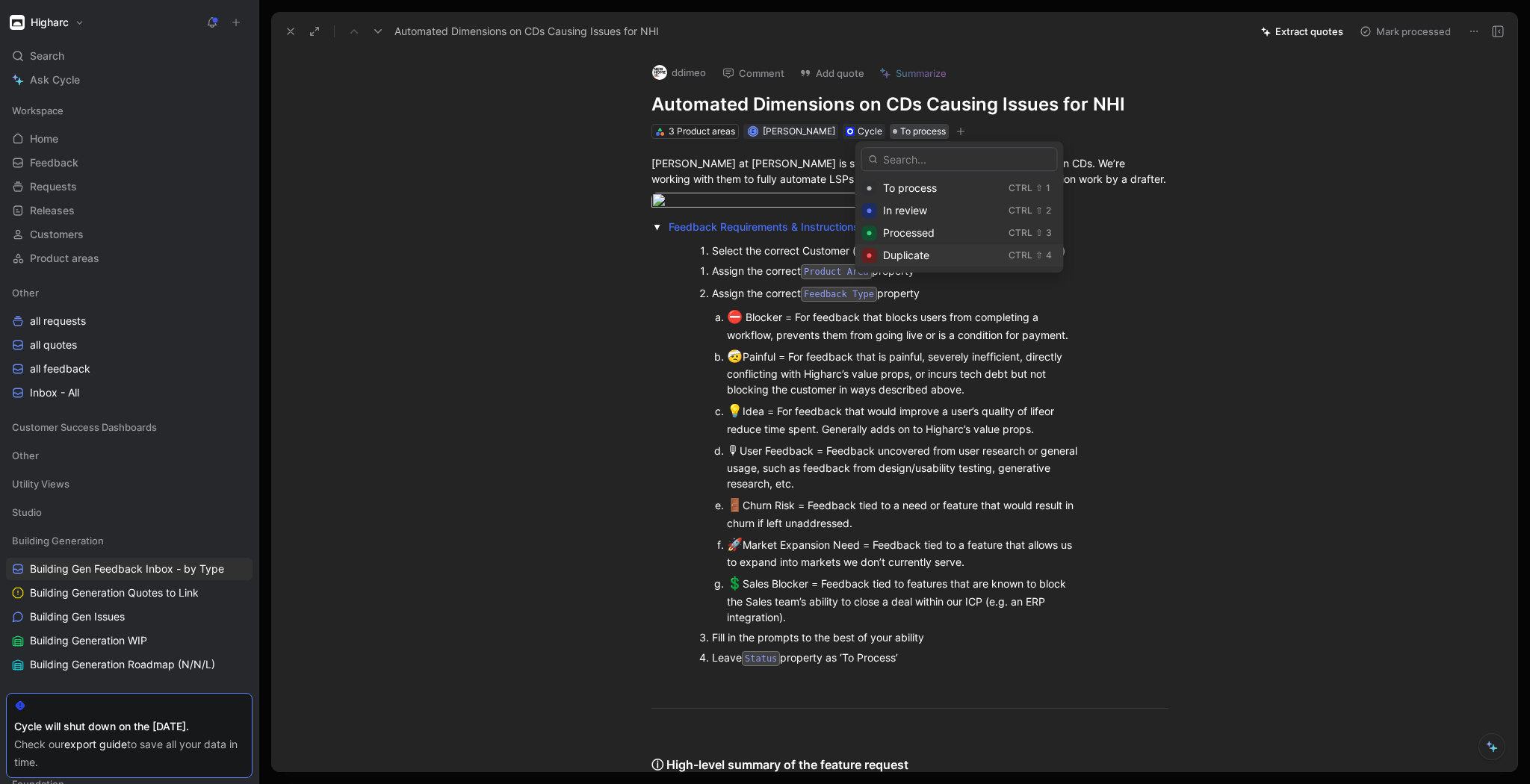
click at [905, 258] on span "Duplicate" at bounding box center [906, 255] width 47 height 13
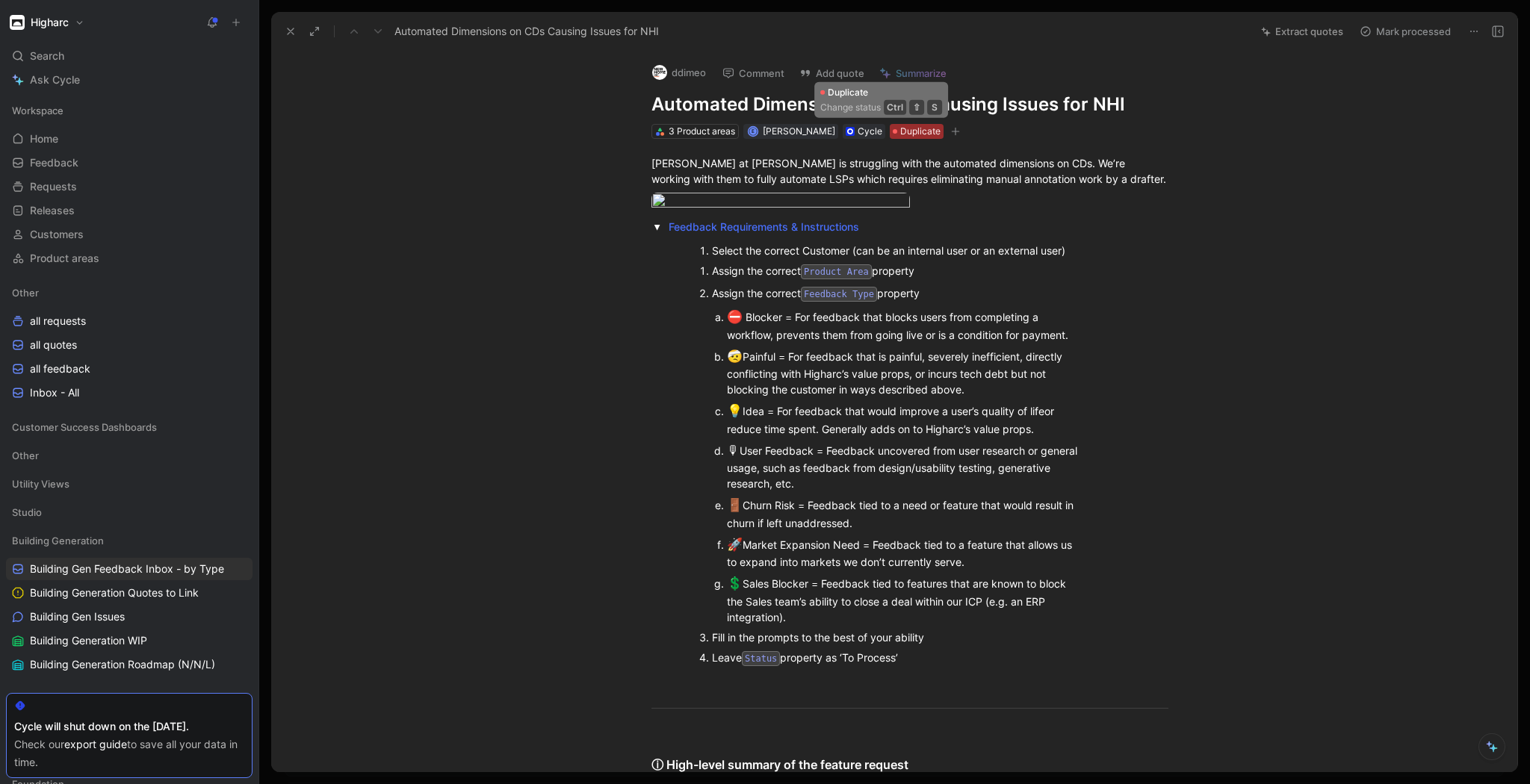
click at [900, 137] on span "Duplicate" at bounding box center [920, 131] width 40 height 15
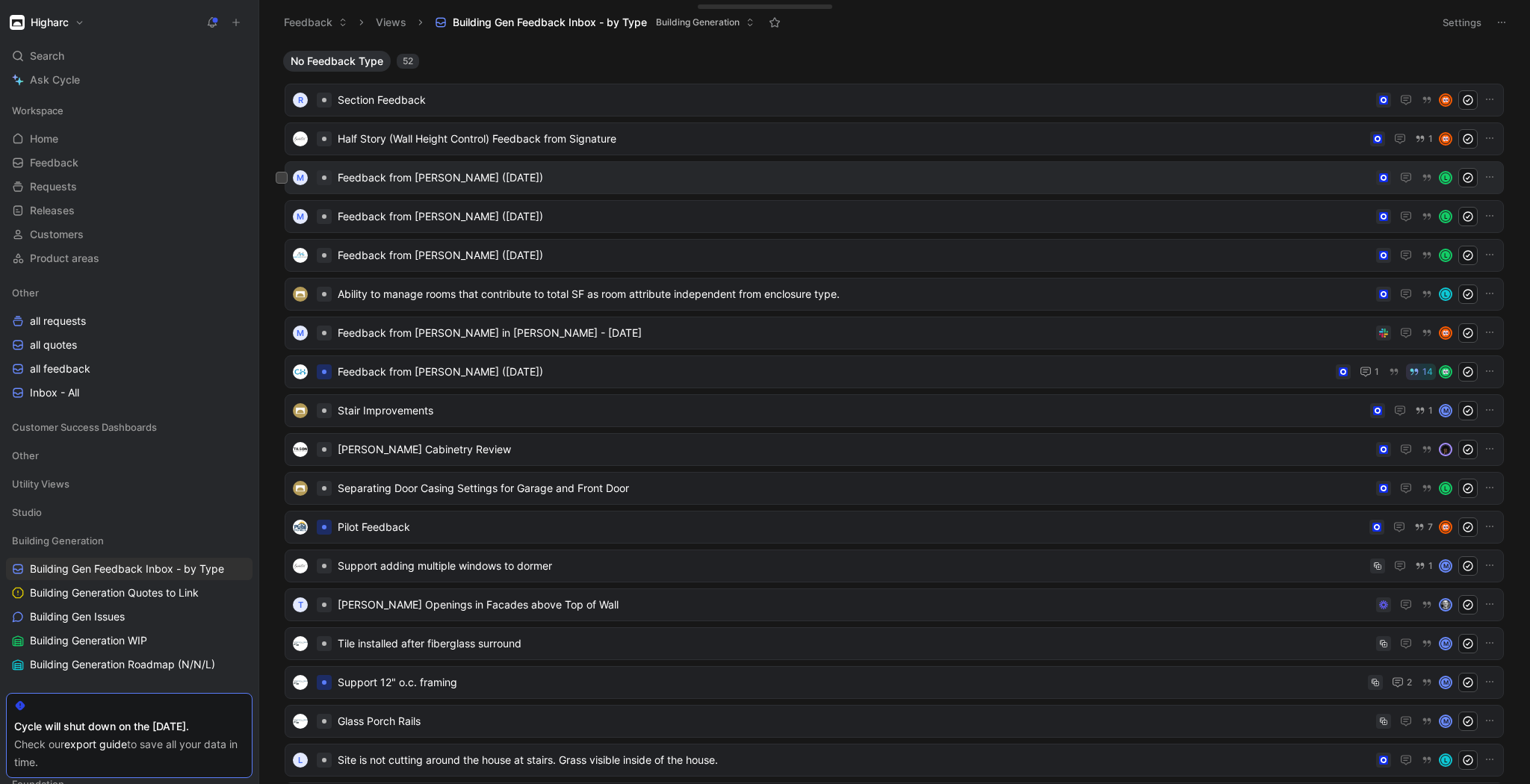
click at [471, 179] on span "Feedback from [PERSON_NAME] ([DATE])" at bounding box center [854, 178] width 1033 height 18
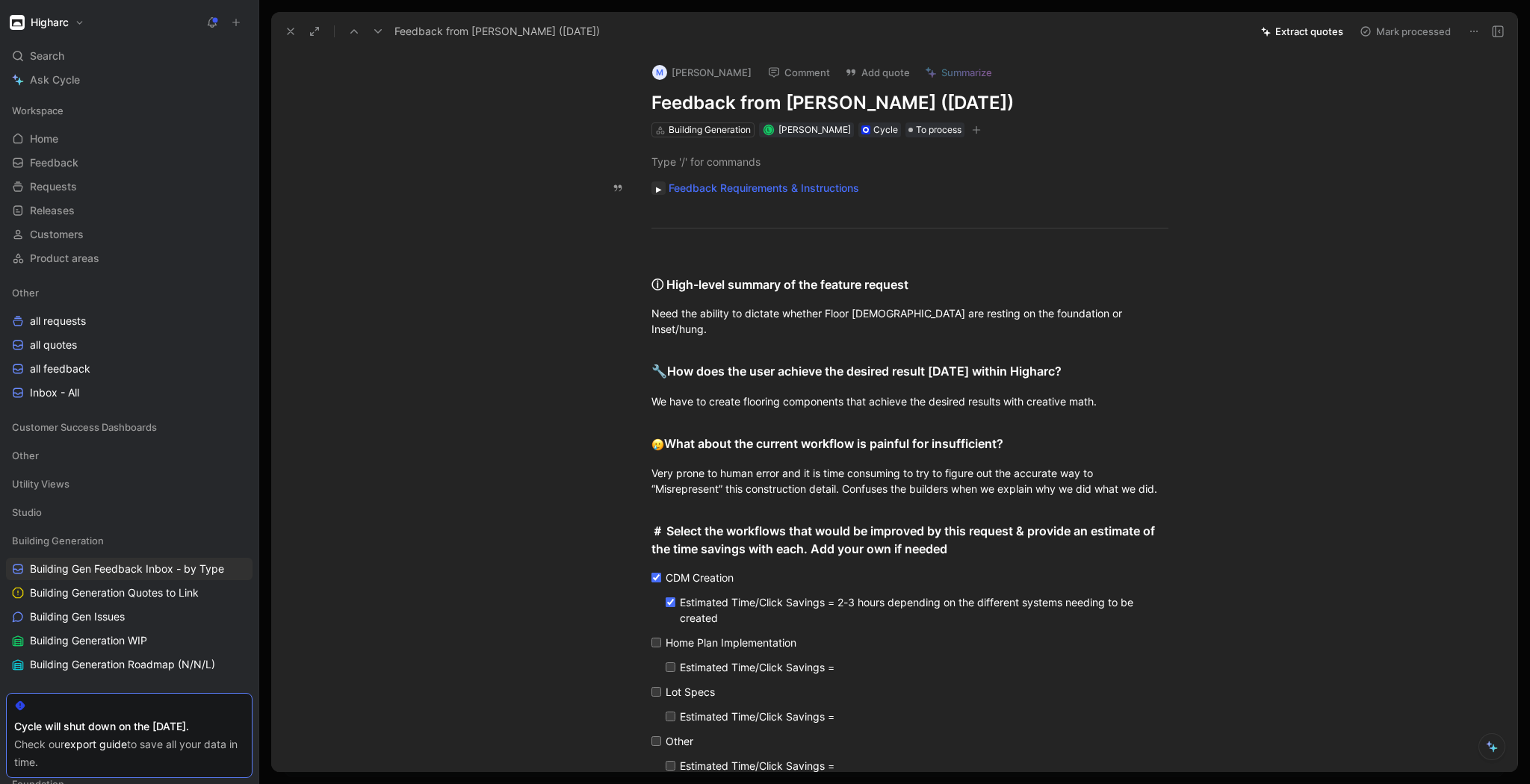
click at [656, 192] on button "button" at bounding box center [659, 188] width 14 height 13
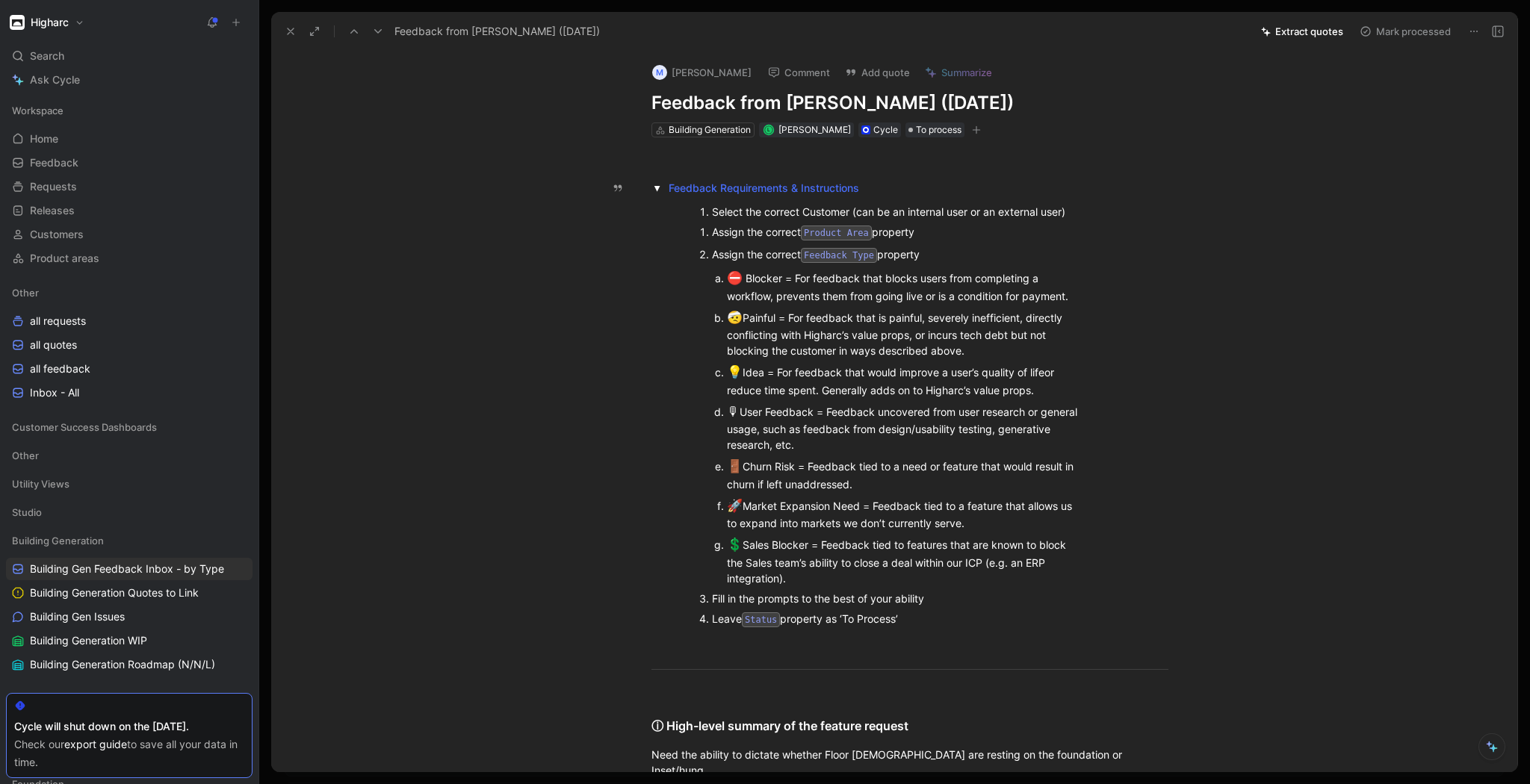
drag, startPoint x: 731, startPoint y: 277, endPoint x: 875, endPoint y: 279, distance: 144.0
click at [875, 279] on div "Feedback Requirements & Instructions Select the correct Customer (can be an int…" at bounding box center [910, 720] width 1215 height 1165
click at [848, 274] on div "⛔ ️ Blocker = For feedback that blocks users from completing a workflow, preven…" at bounding box center [905, 286] width 357 height 35
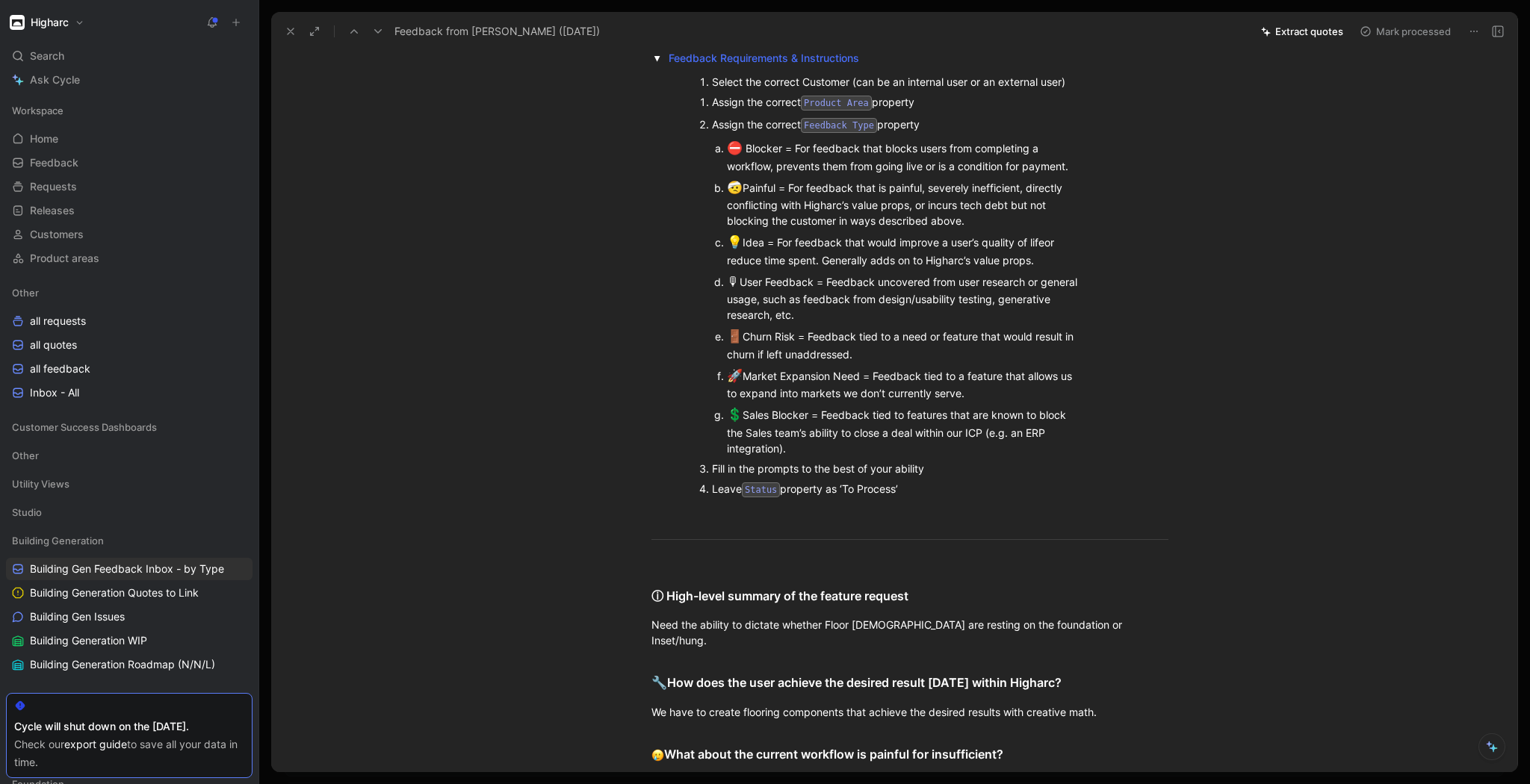
scroll to position [478, 0]
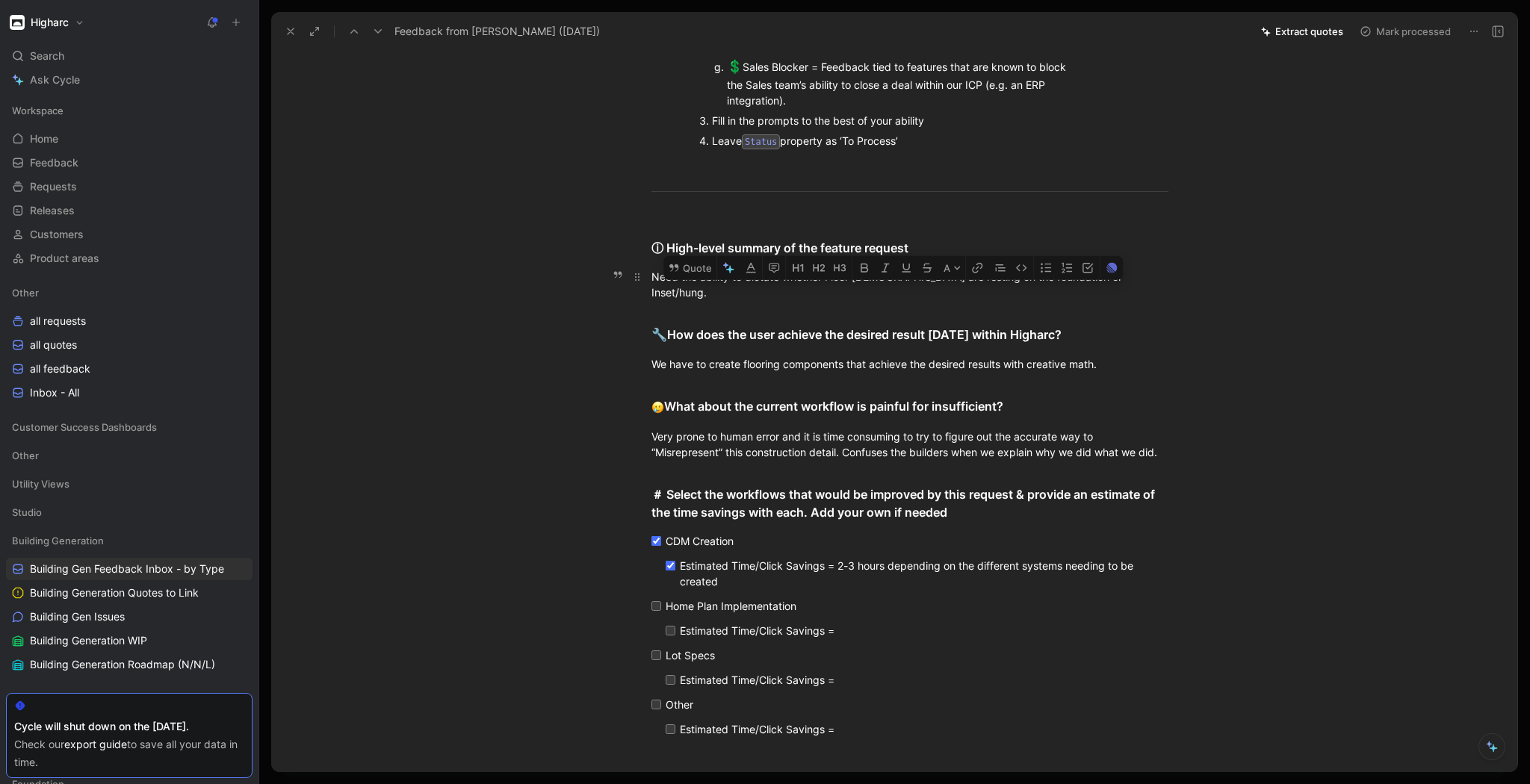
drag, startPoint x: 743, startPoint y: 275, endPoint x: 1043, endPoint y: 278, distance: 300.0
click at [1043, 278] on div "Need the ability to dictate whether Floor [DEMOGRAPHIC_DATA] are resting on the…" at bounding box center [910, 285] width 517 height 32
click at [720, 356] on div "We have to create flooring components that achieve the desired results with cre…" at bounding box center [910, 364] width 517 height 16
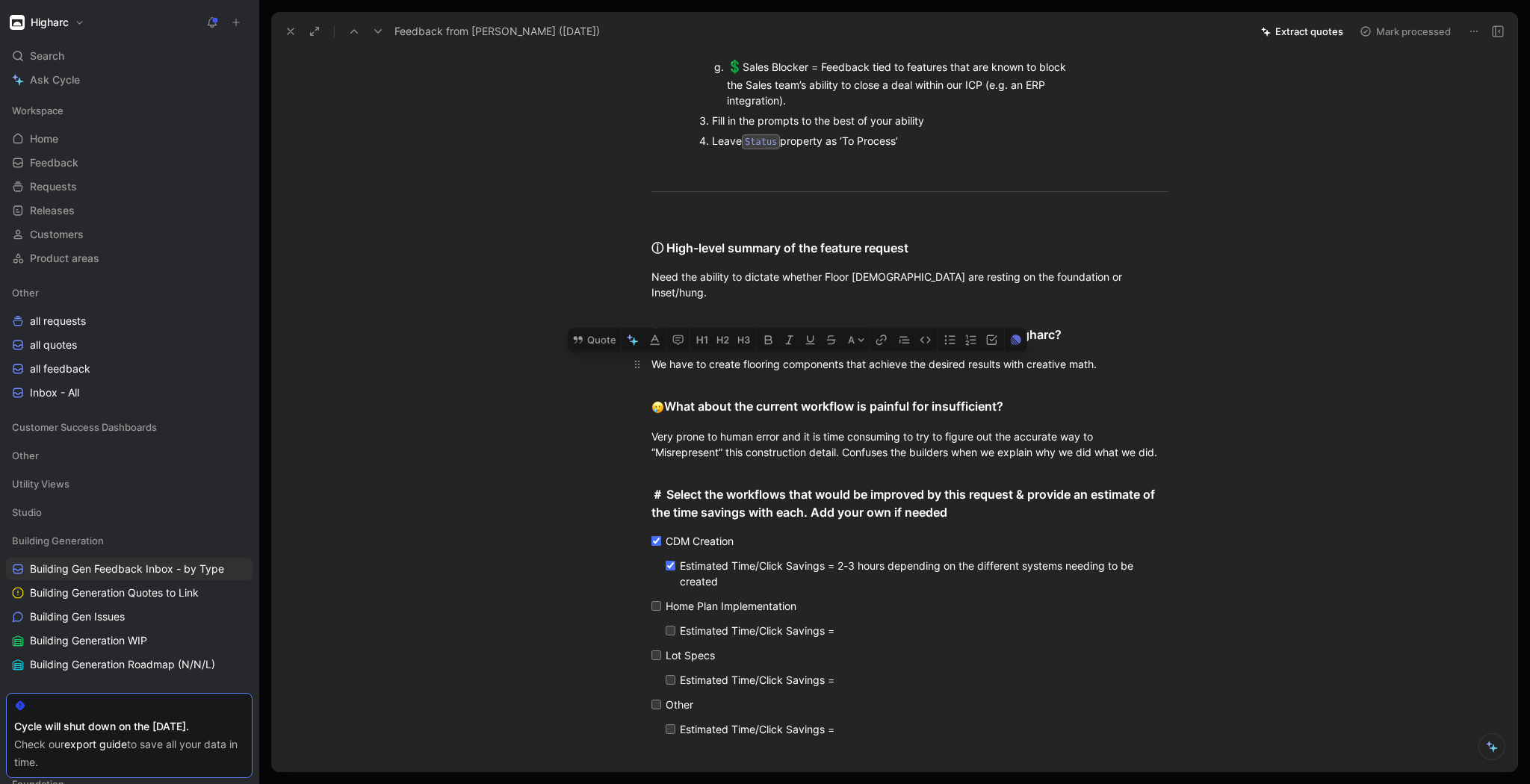
drag, startPoint x: 706, startPoint y: 346, endPoint x: 910, endPoint y: 350, distance: 204.0
click at [910, 356] on div "We have to create flooring components that achieve the desired results with cre…" at bounding box center [910, 364] width 517 height 16
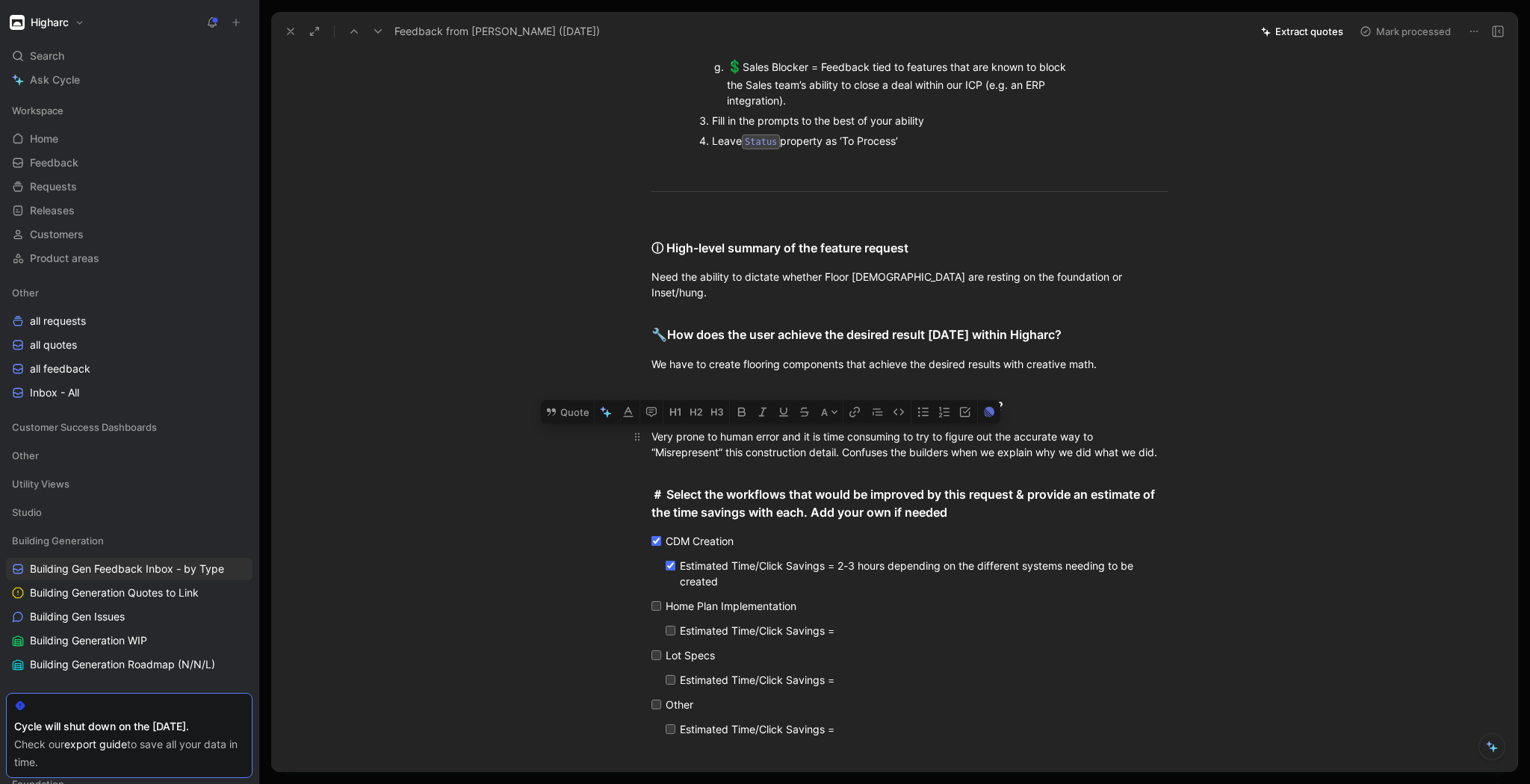
drag, startPoint x: 738, startPoint y: 418, endPoint x: 799, endPoint y: 417, distance: 61.0
click at [799, 428] on div "Very prone to human error and it is time consuming to try to figure out the acc…" at bounding box center [910, 444] width 517 height 32
click at [904, 559] on div "Estimated Time/Click Savings = 2-3 hours depending on the different systems nee…" at bounding box center [921, 574] width 482 height 32
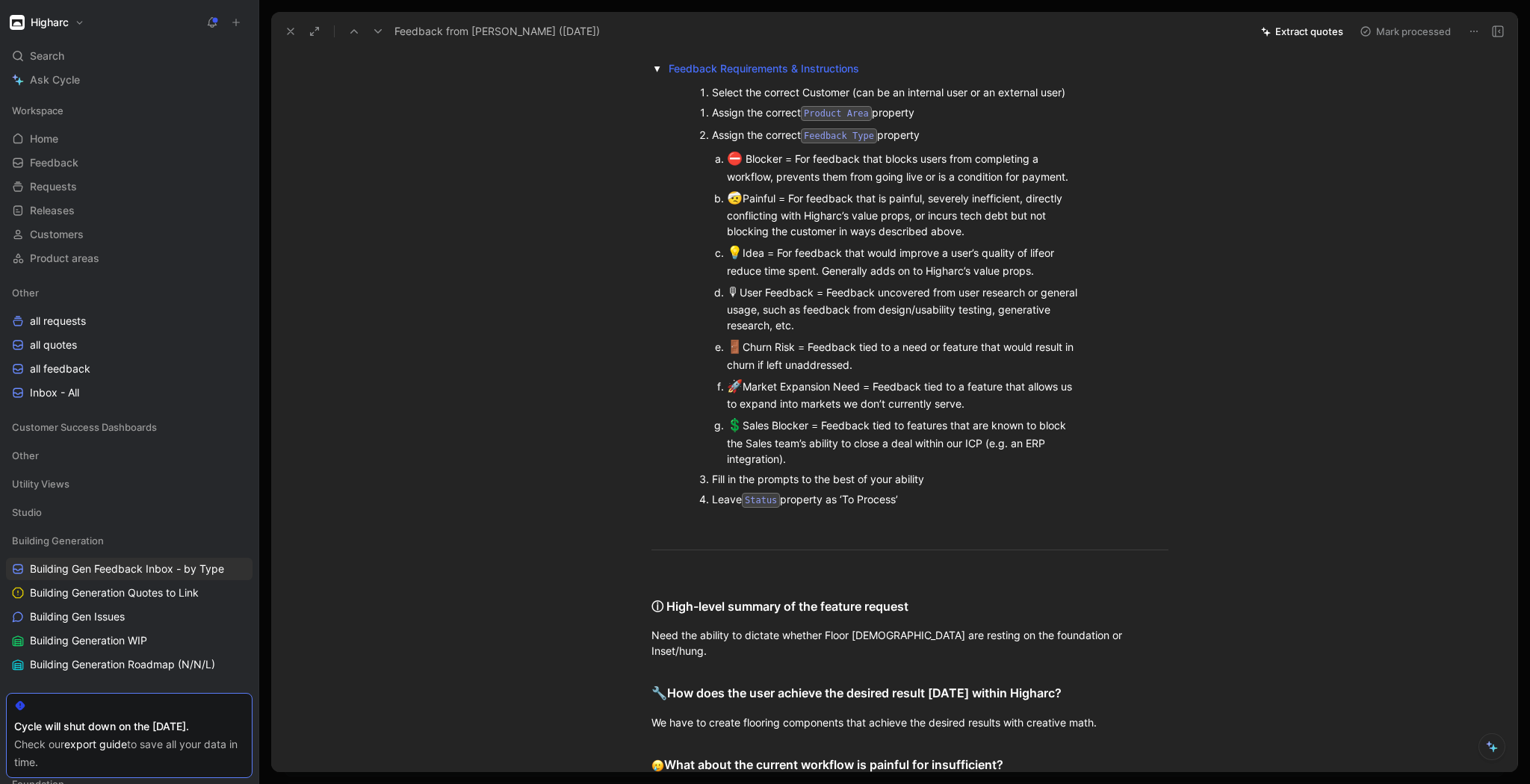
scroll to position [0, 0]
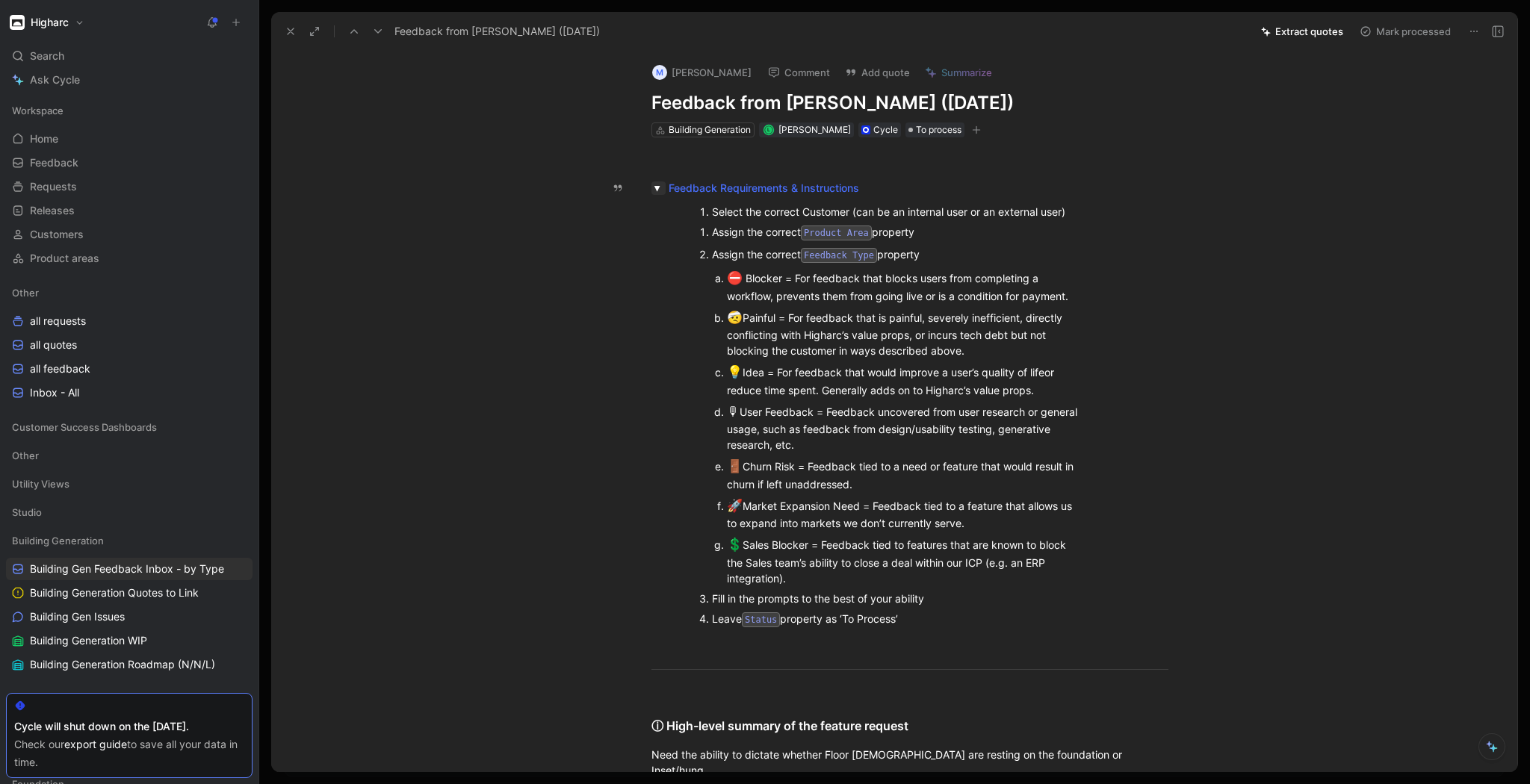
click at [657, 188] on button "button" at bounding box center [659, 188] width 14 height 13
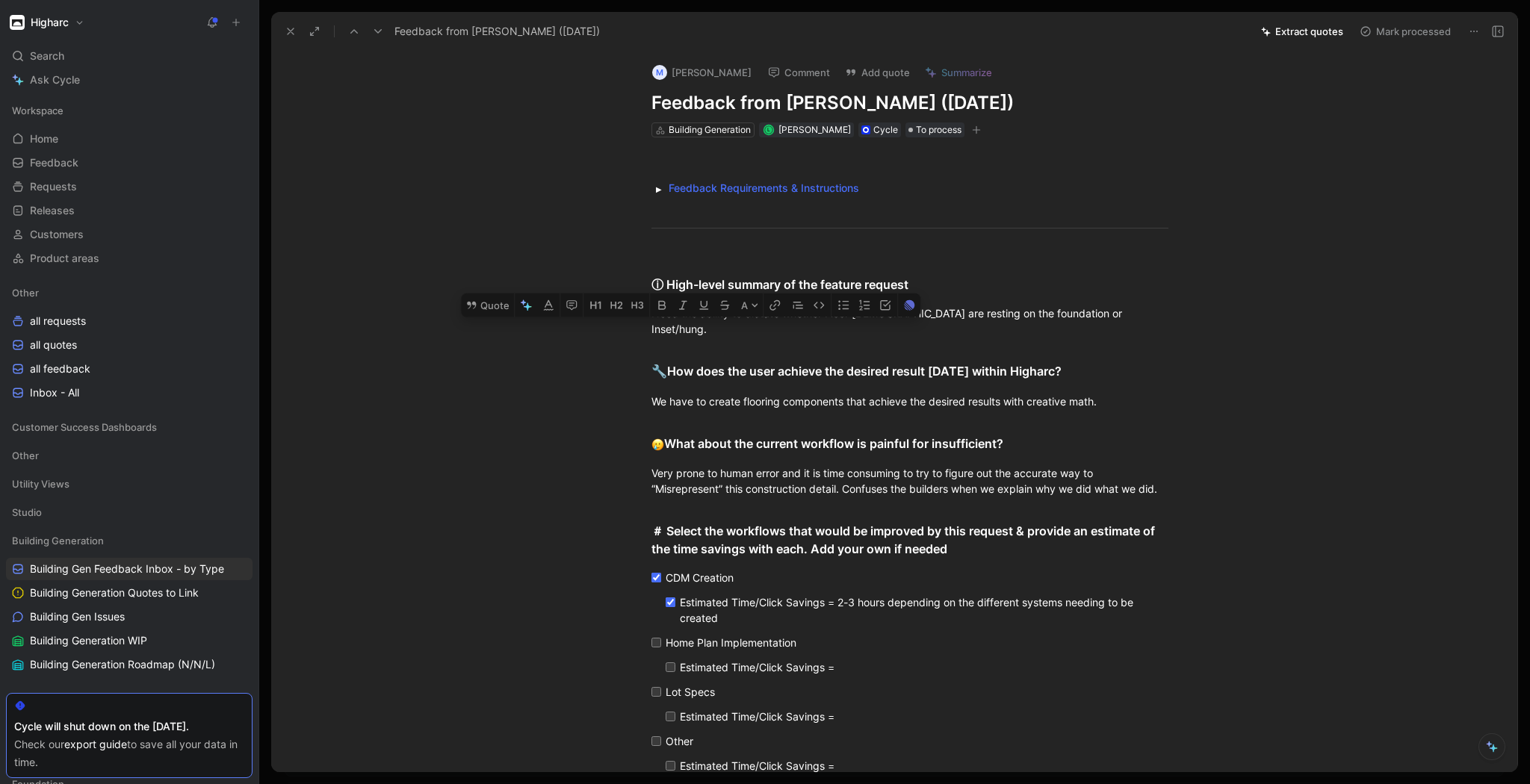
scroll to position [60, 0]
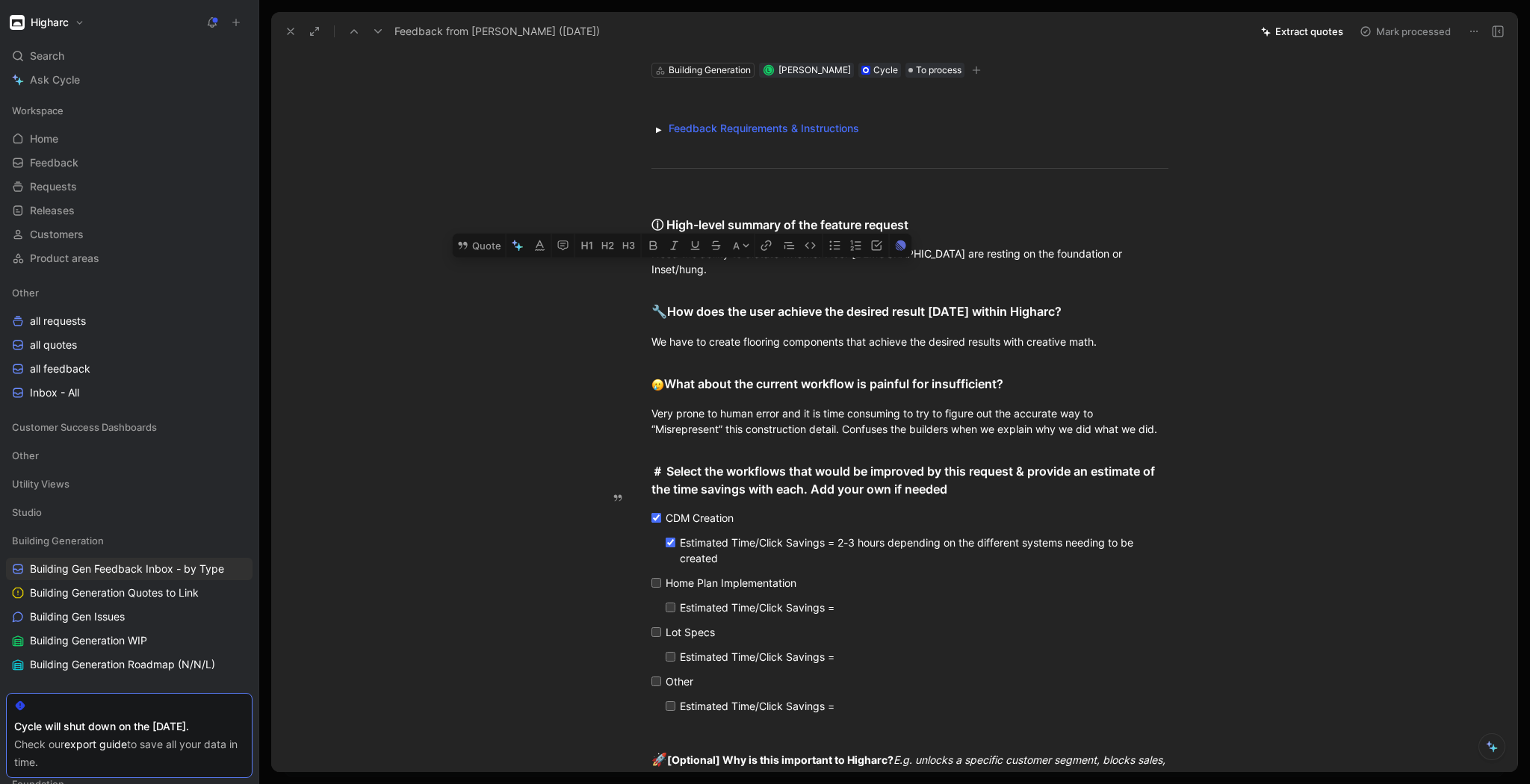
drag, startPoint x: 647, startPoint y: 309, endPoint x: 858, endPoint y: 545, distance: 316.6
click at [858, 545] on div "Feedback Requirements & Instructions Select the correct Customer (can be an int…" at bounding box center [910, 439] width 1215 height 724
click at [473, 234] on button "Quote" at bounding box center [479, 246] width 53 height 24
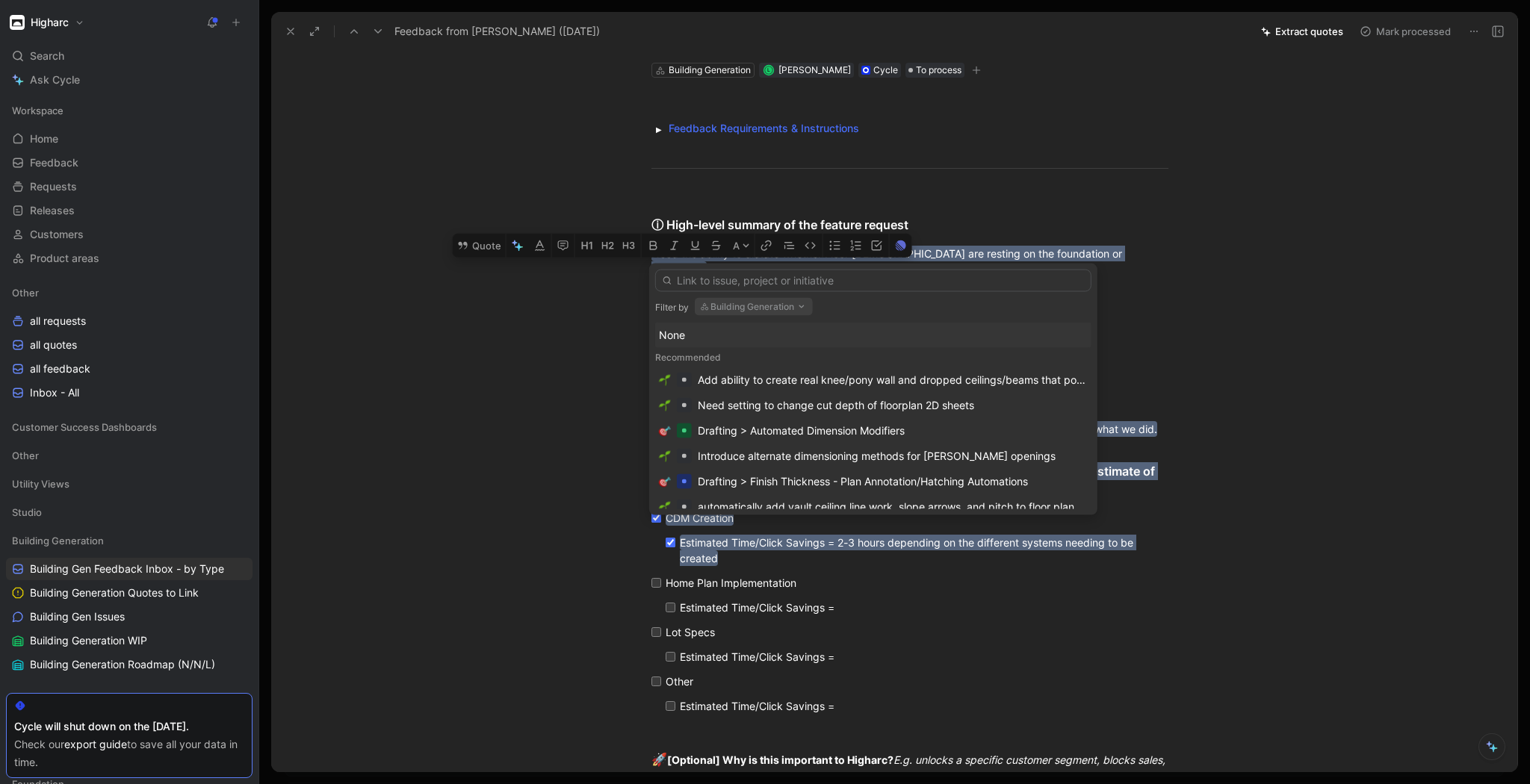
click at [748, 282] on input "text" at bounding box center [874, 281] width 436 height 22
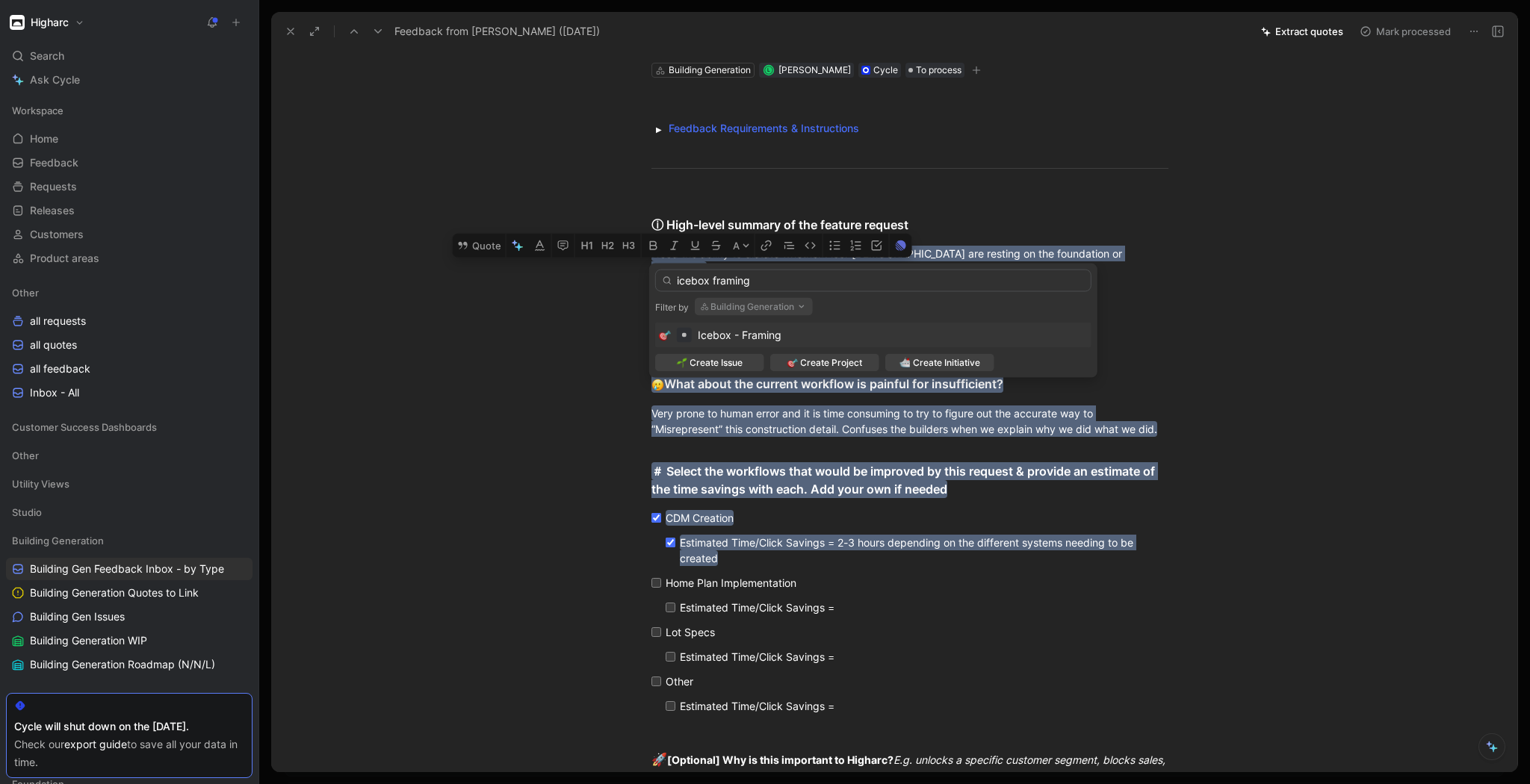
type input "icebox framing"
click at [765, 331] on span "Icebox - Framing" at bounding box center [739, 335] width 84 height 13
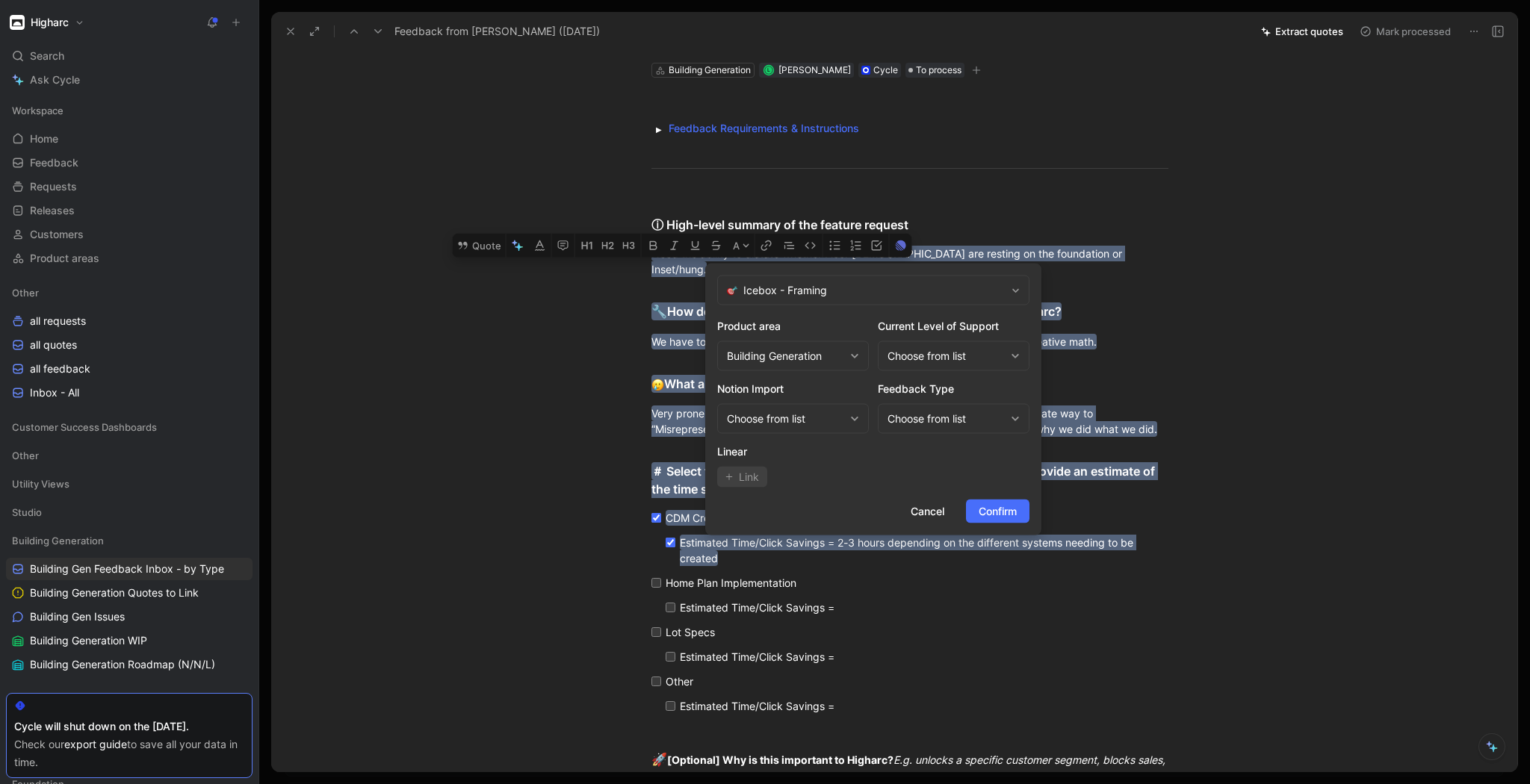
click at [833, 419] on div "Choose from list" at bounding box center [785, 419] width 117 height 18
click at [907, 352] on div "Choose from list" at bounding box center [946, 356] width 117 height 18
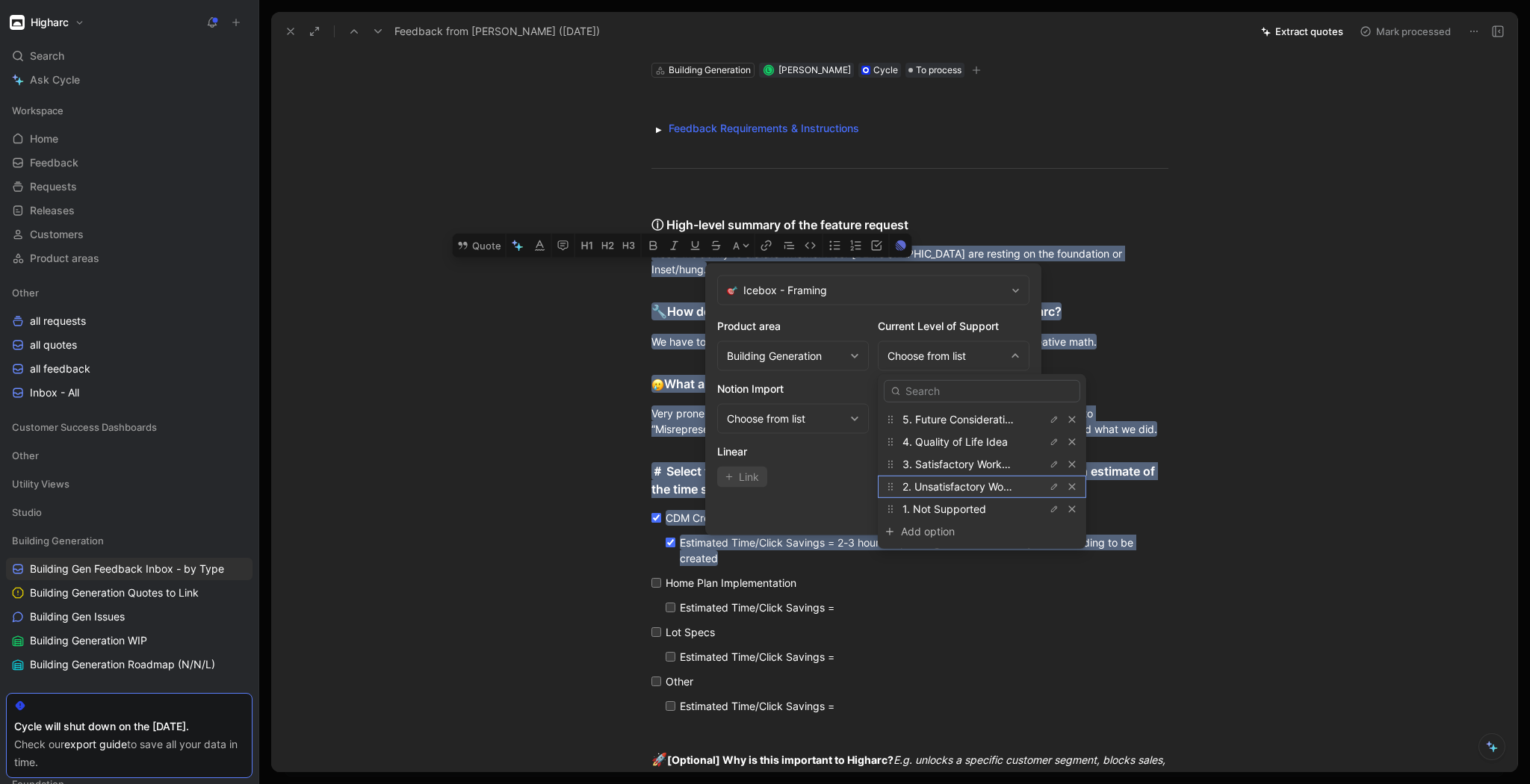
click at [974, 491] on span "2. Unsatisfactory Workaround" at bounding box center [974, 486] width 145 height 13
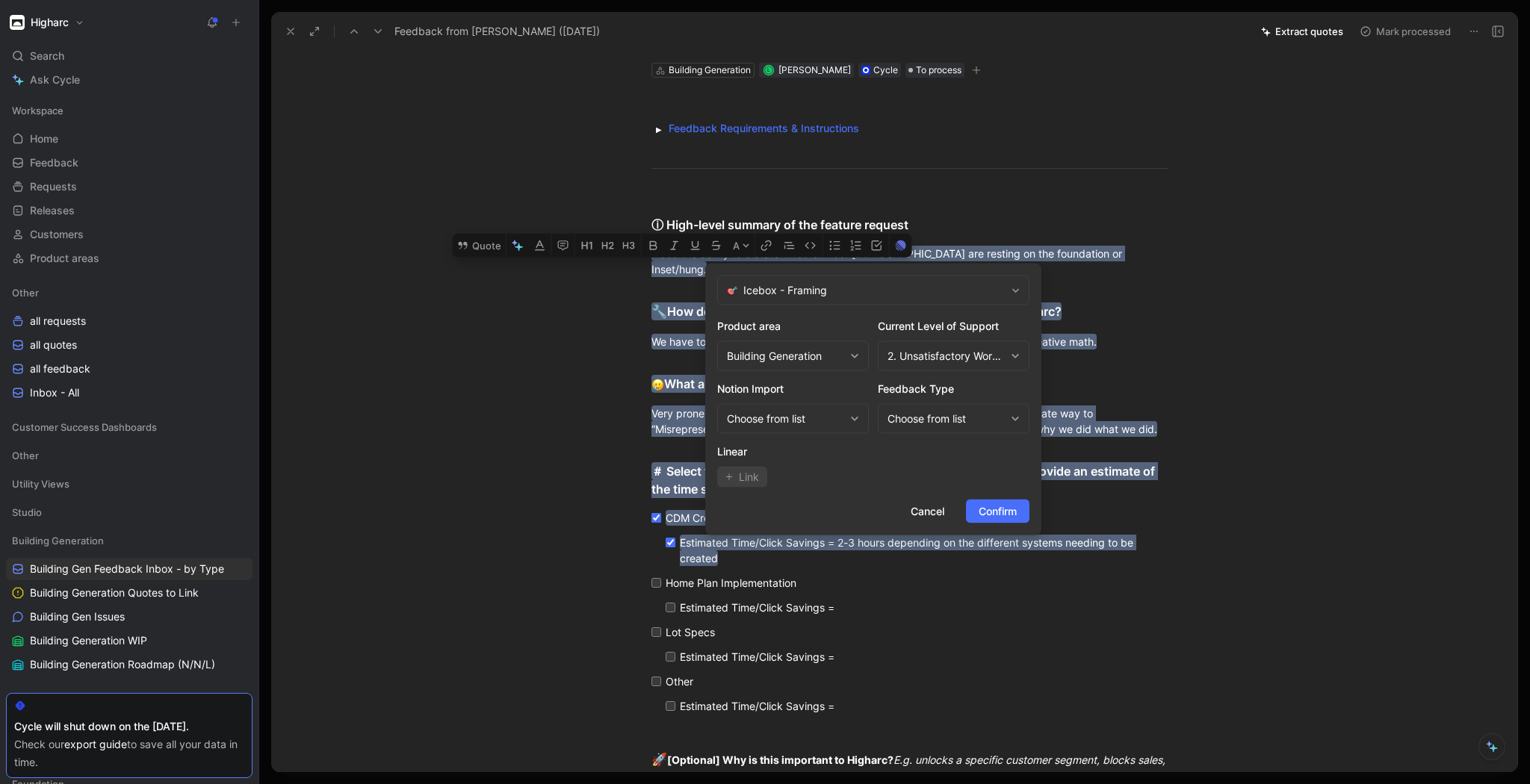
click at [926, 424] on div "Choose from list" at bounding box center [946, 419] width 117 height 18
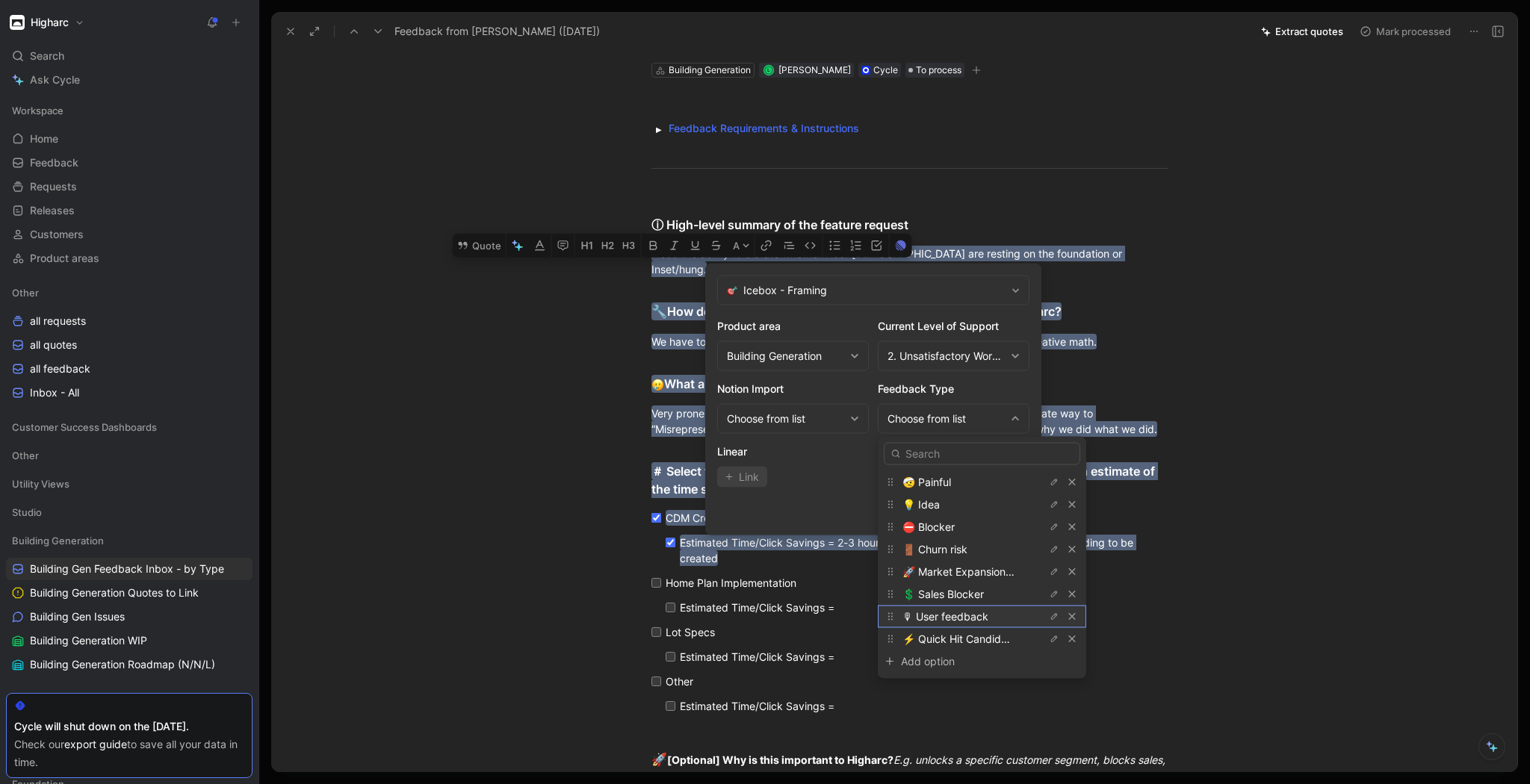
click at [958, 616] on span "🎙 User feedback" at bounding box center [945, 616] width 86 height 13
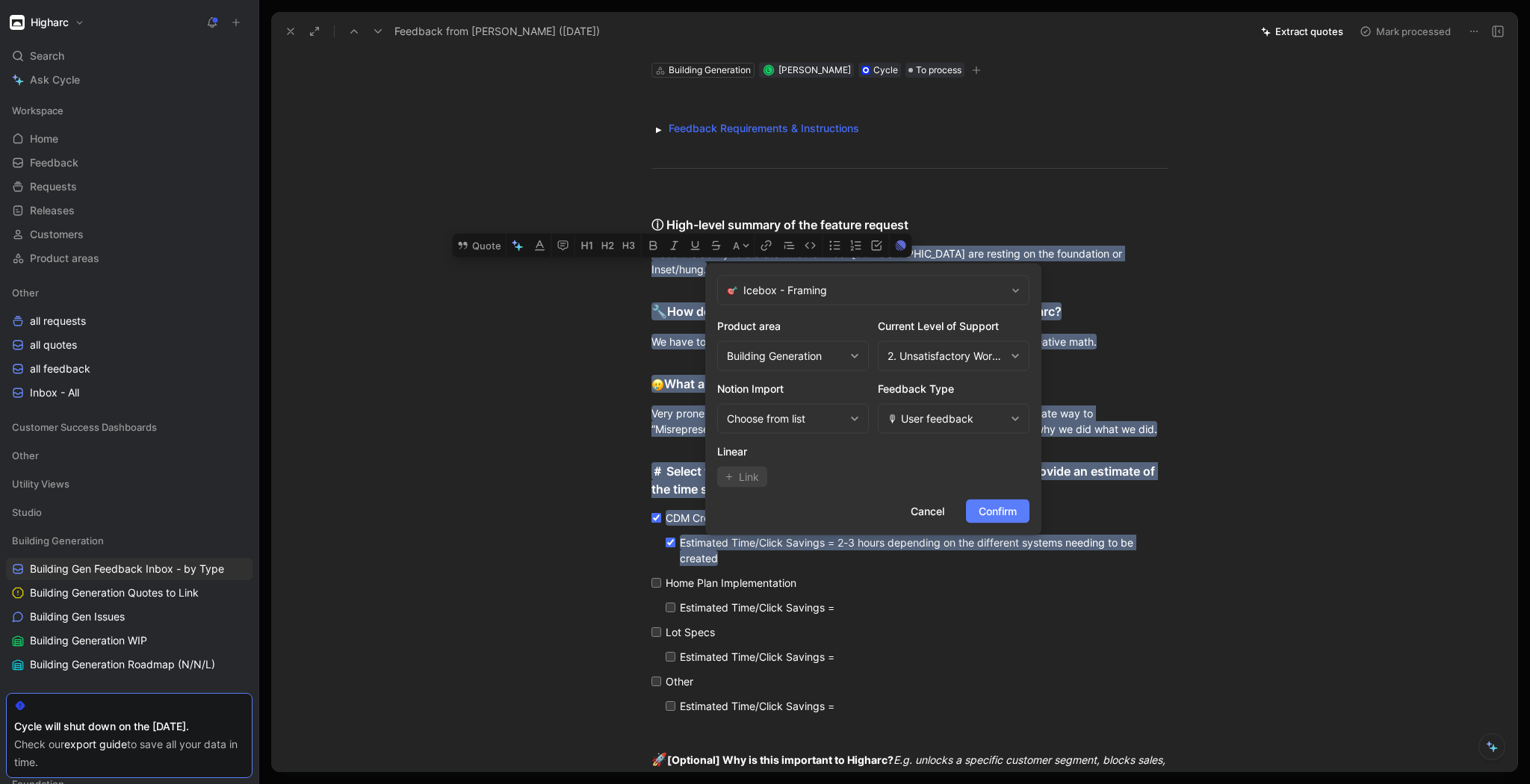
click at [995, 507] on span "Confirm" at bounding box center [998, 511] width 38 height 18
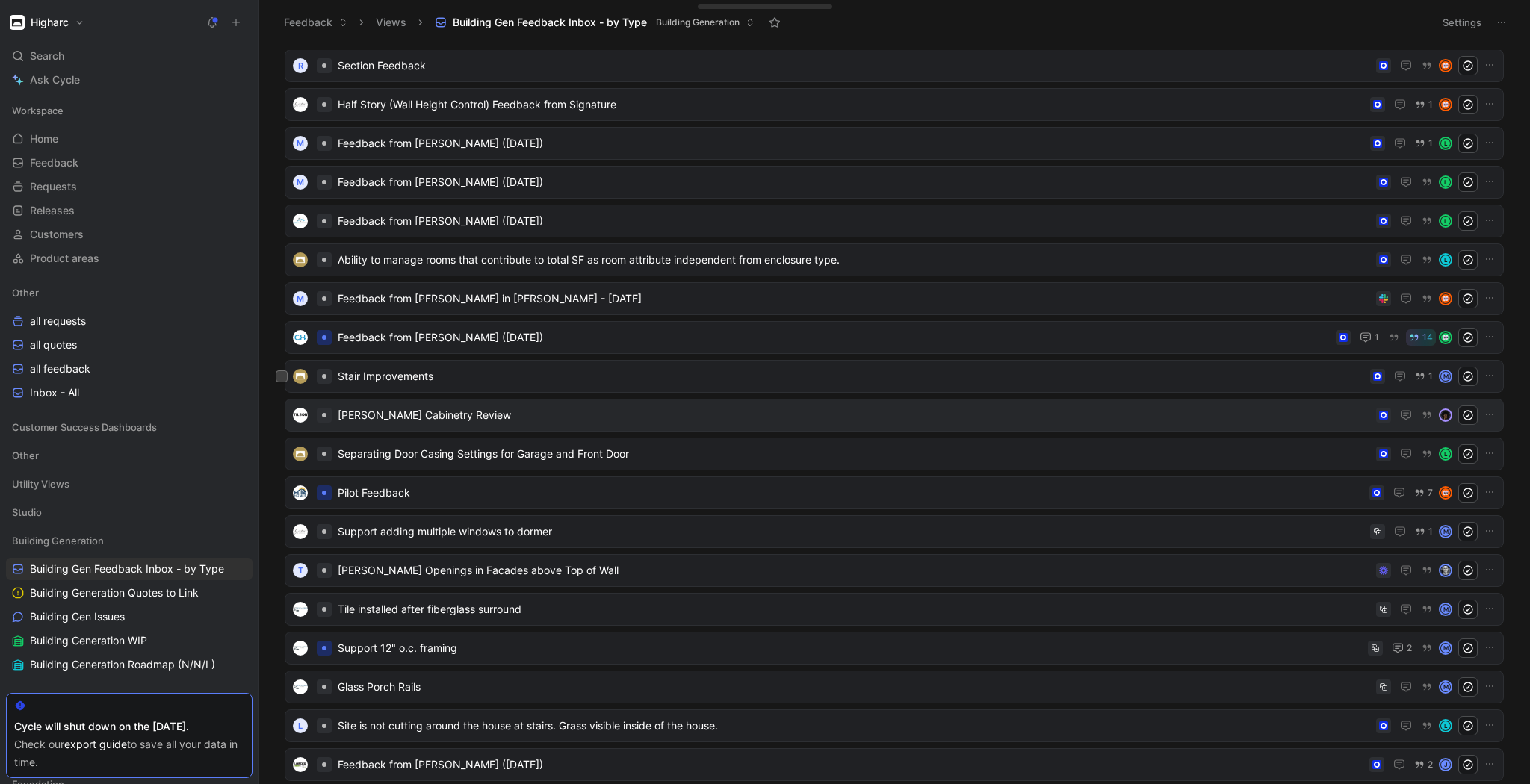
scroll to position [60, 0]
